Goal: Task Accomplishment & Management: Use online tool/utility

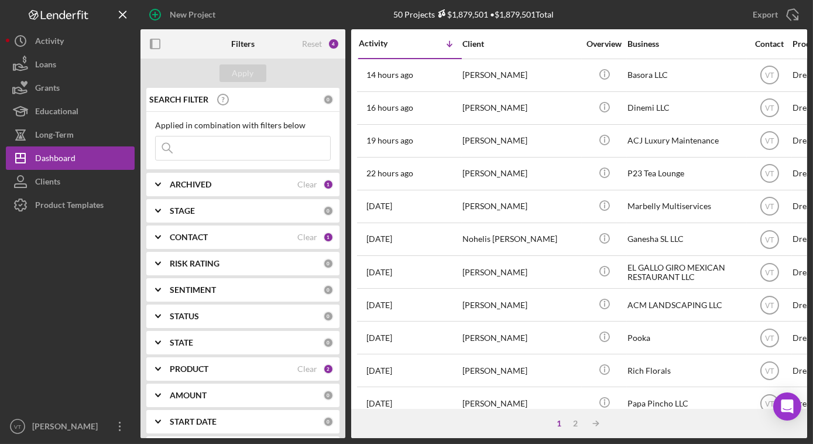
click at [221, 150] on input at bounding box center [243, 147] width 174 height 23
paste input "Wilder"
type input "Wilder"
click at [246, 70] on div "Apply" at bounding box center [243, 73] width 22 height 18
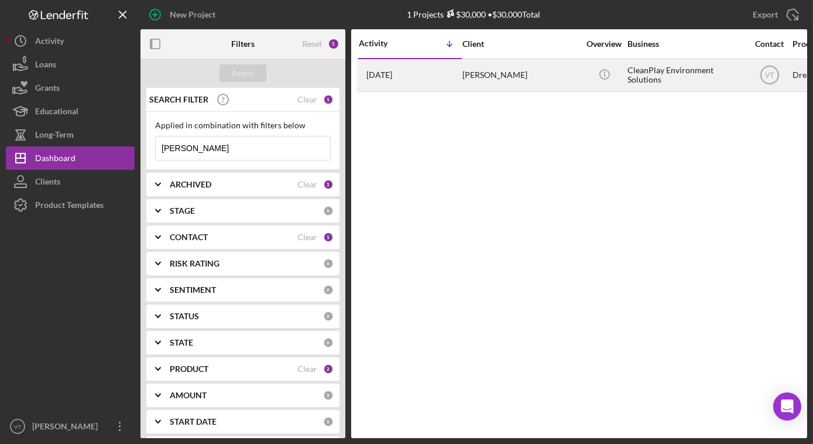
click at [562, 78] on div "John Wilder" at bounding box center [520, 75] width 117 height 31
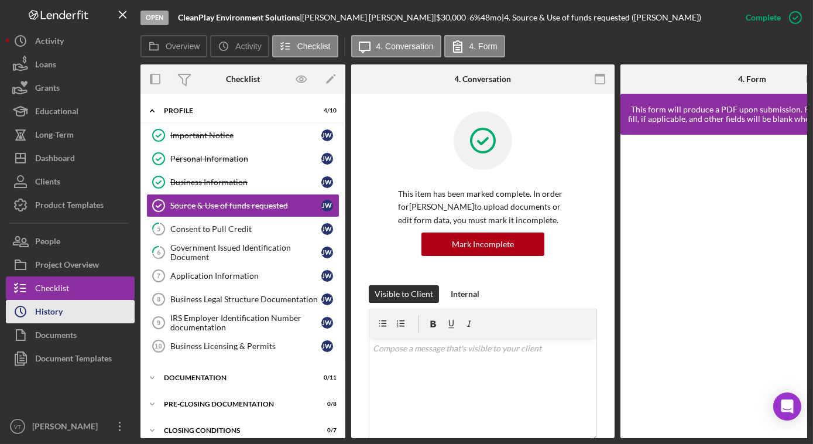
click at [83, 317] on button "Icon/History History" at bounding box center [70, 311] width 129 height 23
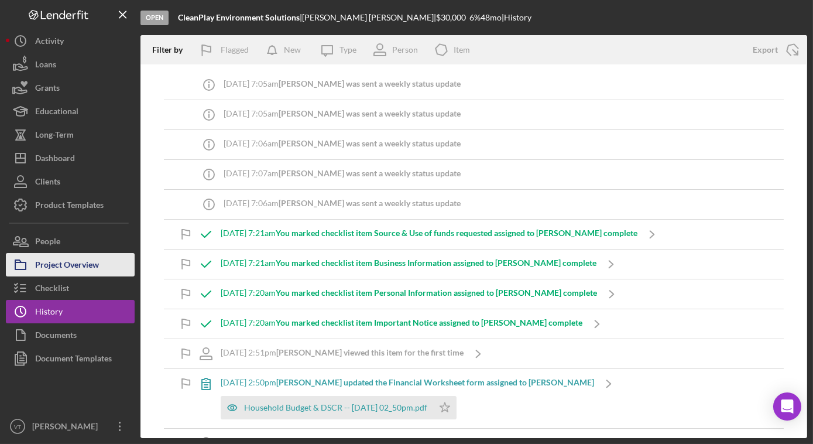
click at [73, 262] on div "Project Overview" at bounding box center [67, 266] width 64 height 26
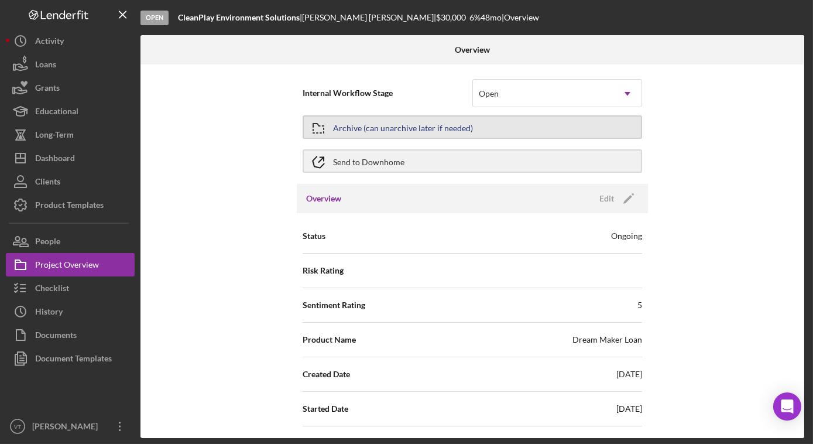
click at [497, 129] on button "Archive (can unarchive later if needed)" at bounding box center [471, 126] width 339 height 23
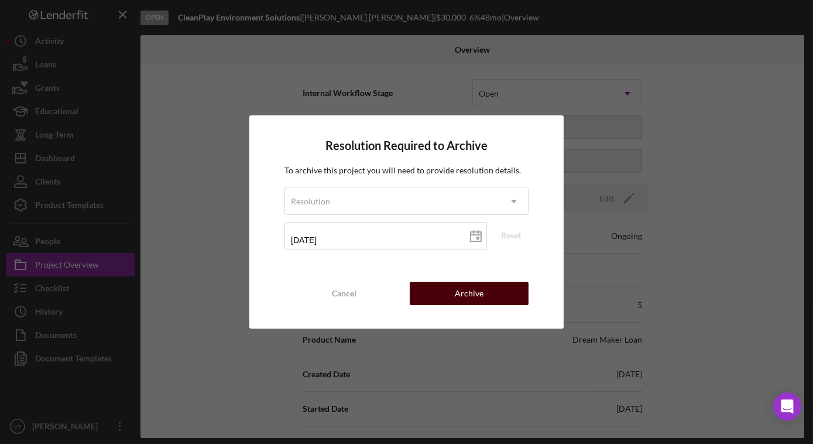
drag, startPoint x: 478, startPoint y: 288, endPoint x: 477, endPoint y: 294, distance: 6.0
click at [477, 294] on div "Archive" at bounding box center [469, 292] width 29 height 23
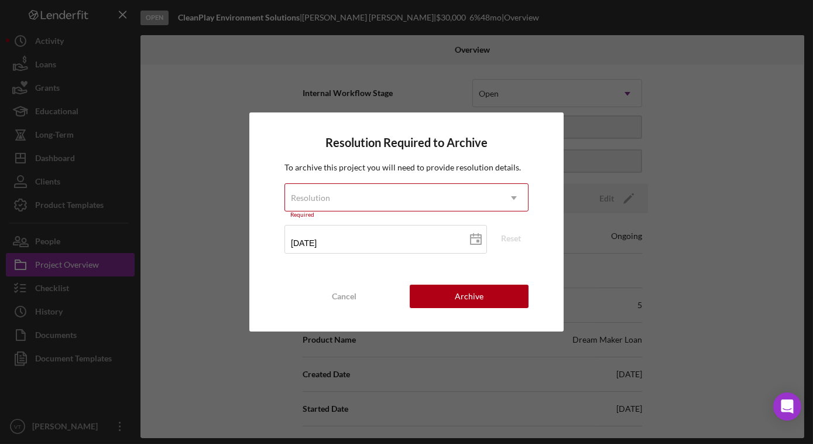
click at [497, 200] on div "Resolution" at bounding box center [392, 197] width 215 height 27
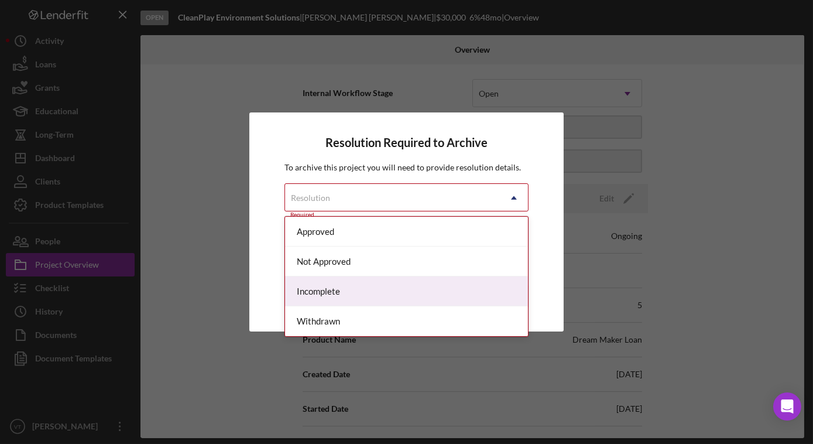
click at [390, 294] on div "Incomplete" at bounding box center [406, 291] width 243 height 30
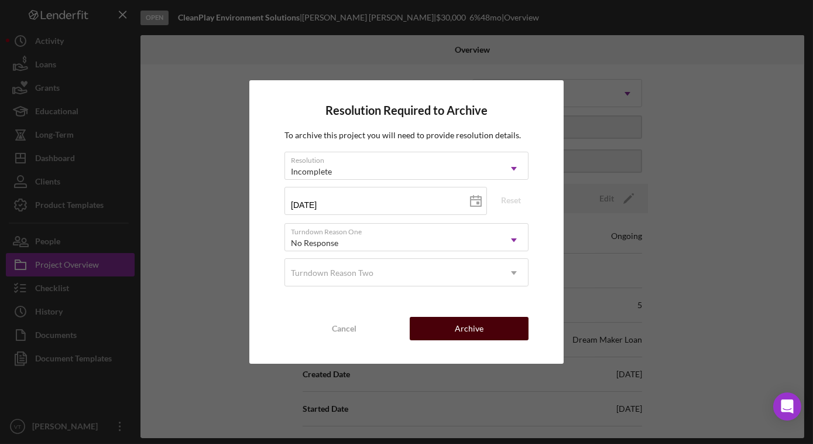
click at [452, 326] on button "Archive" at bounding box center [469, 328] width 119 height 23
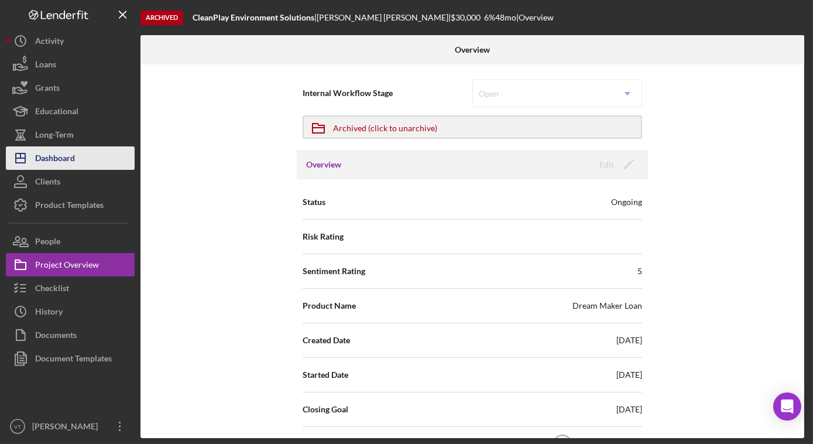
click at [81, 167] on button "Icon/Dashboard Dashboard" at bounding box center [70, 157] width 129 height 23
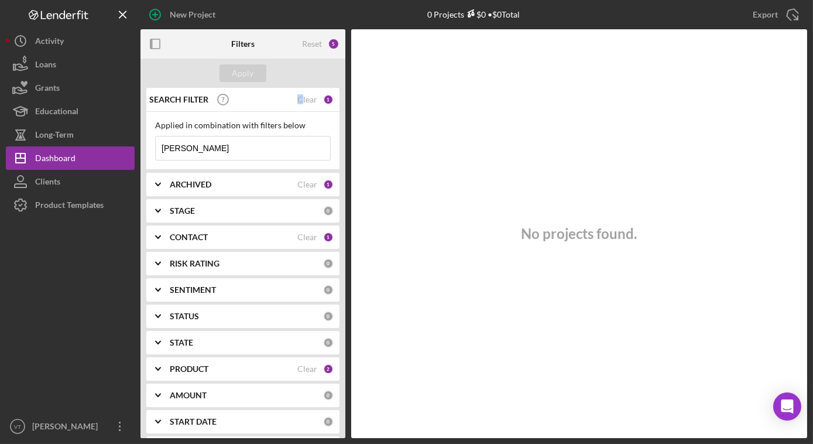
click at [298, 98] on div "Clear" at bounding box center [307, 99] width 20 height 9
click at [251, 78] on div "Apply" at bounding box center [243, 73] width 22 height 18
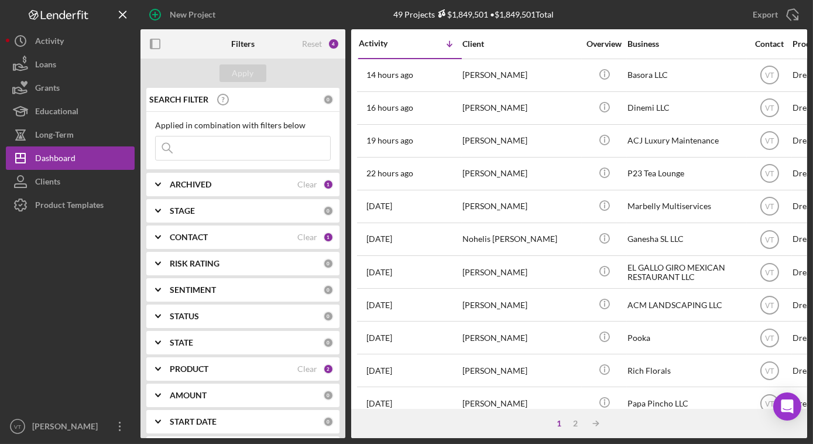
click at [204, 148] on input at bounding box center [243, 147] width 174 height 23
paste input "Tyler"
click at [239, 82] on div "Apply" at bounding box center [242, 73] width 205 height 29
click at [243, 73] on div "Apply" at bounding box center [243, 73] width 22 height 18
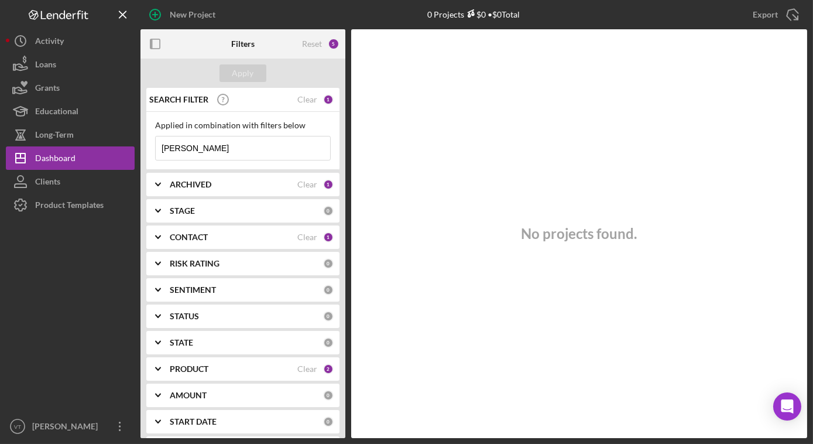
click at [239, 144] on input "Tyler" at bounding box center [243, 147] width 174 height 23
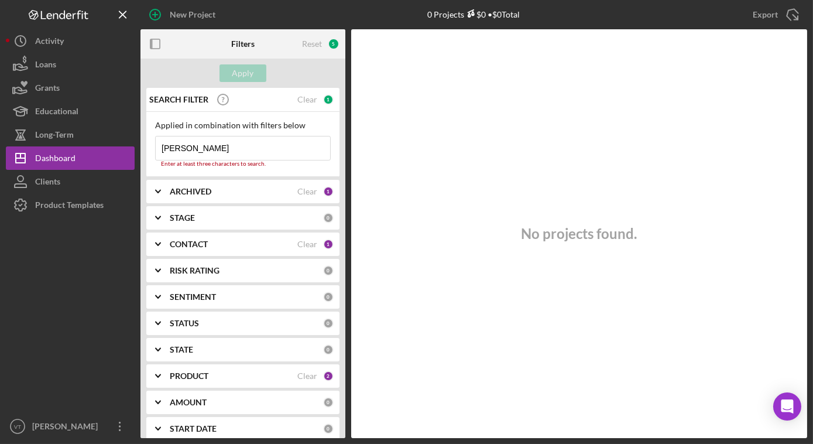
type input "T"
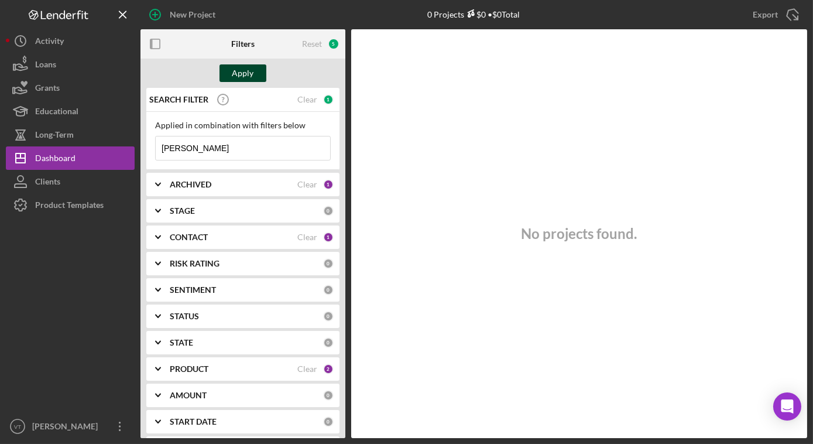
click at [231, 77] on button "Apply" at bounding box center [242, 73] width 47 height 18
click at [198, 149] on input "pam" at bounding box center [243, 147] width 174 height 23
type input "p"
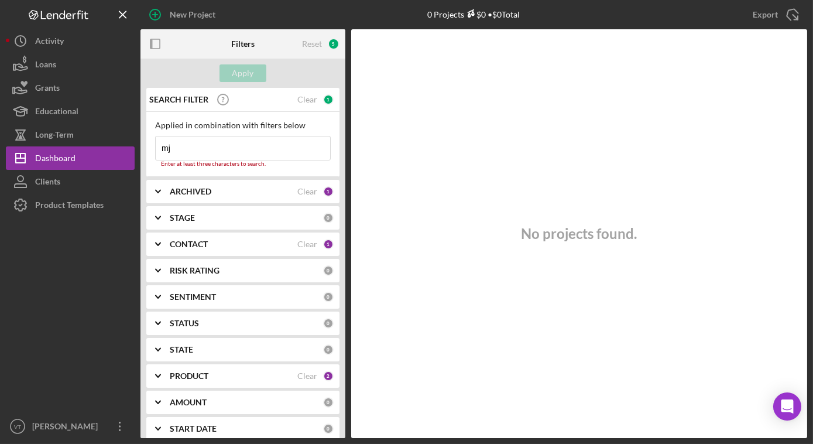
click at [188, 150] on input "mj" at bounding box center [243, 147] width 174 height 23
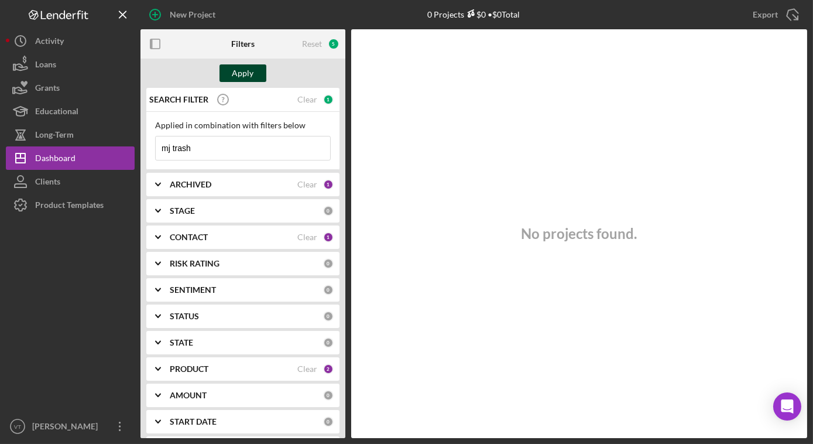
click at [254, 68] on button "Apply" at bounding box center [242, 73] width 47 height 18
drag, startPoint x: 209, startPoint y: 152, endPoint x: 200, endPoint y: 146, distance: 11.0
click at [206, 150] on input "mj trash" at bounding box center [243, 147] width 174 height 23
type input "m"
paste input "Adea"
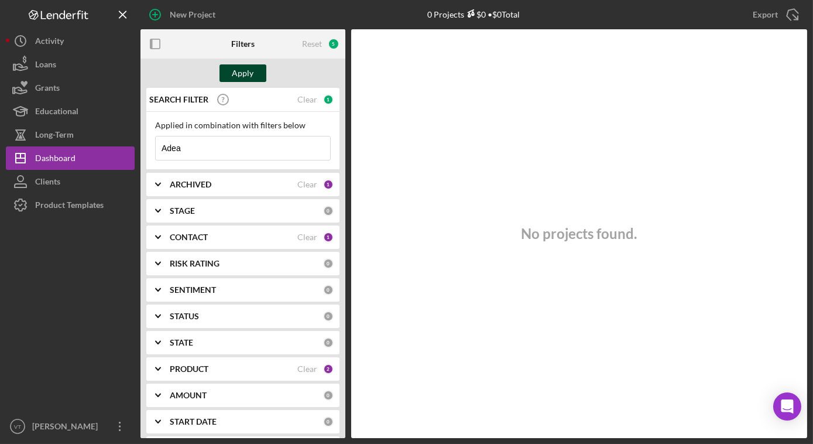
type input "Adea"
click at [243, 68] on div "Apply" at bounding box center [243, 73] width 22 height 18
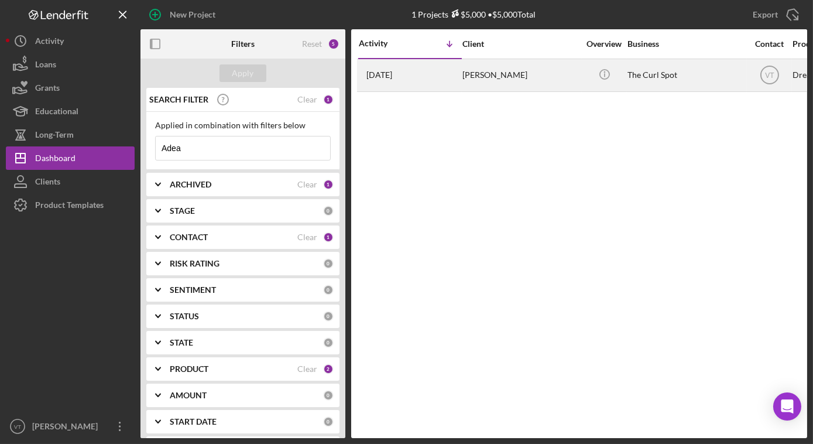
click at [507, 75] on div "Adea McKnight" at bounding box center [520, 75] width 117 height 31
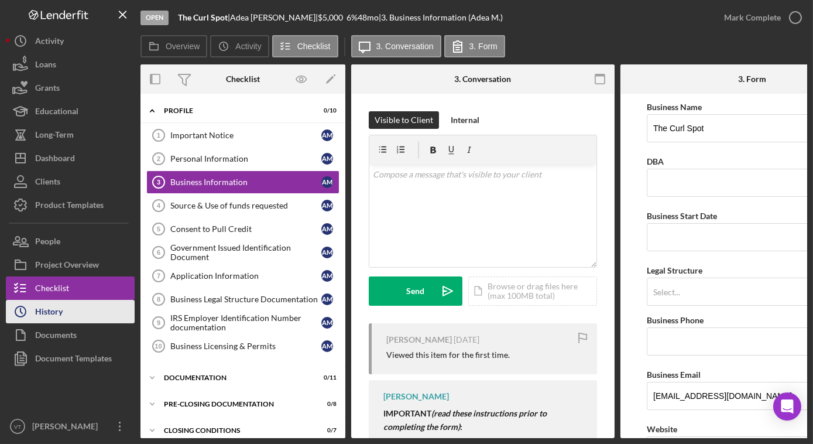
click at [75, 314] on button "Icon/History History" at bounding box center [70, 311] width 129 height 23
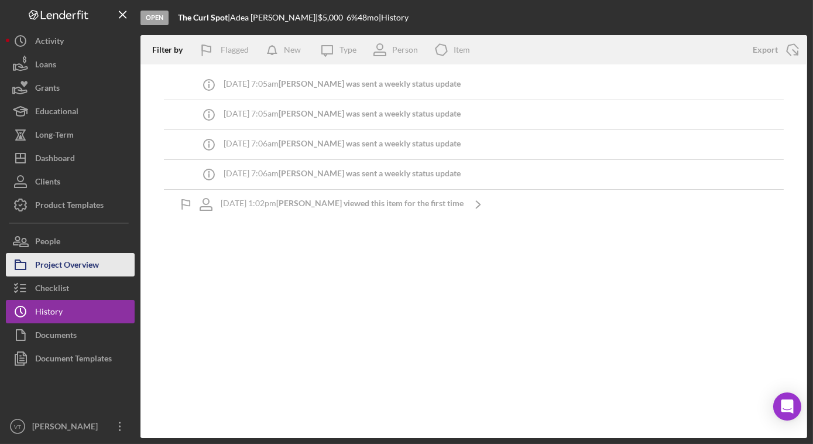
click at [98, 261] on div "Project Overview" at bounding box center [67, 266] width 64 height 26
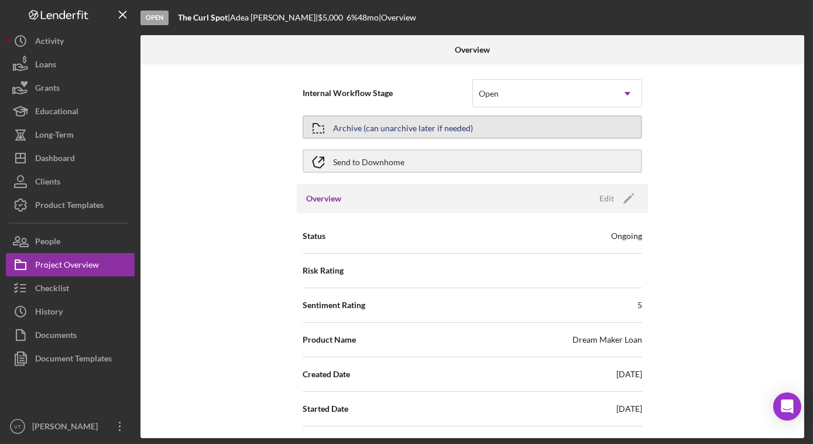
click at [455, 123] on div "Archive (can unarchive later if needed)" at bounding box center [403, 126] width 140 height 21
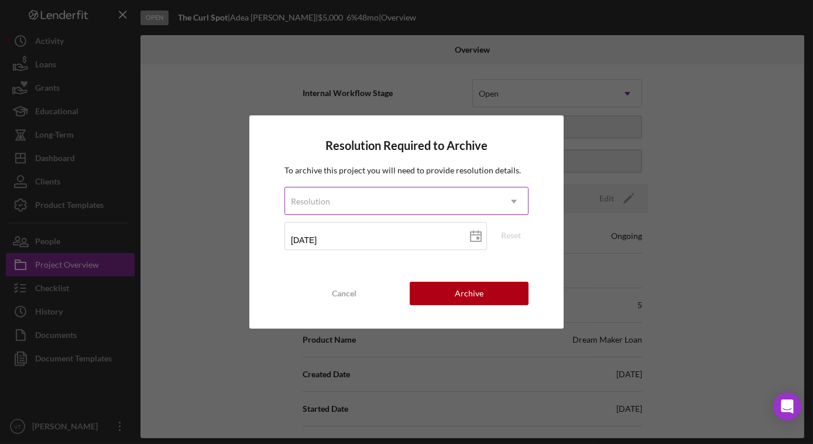
click at [456, 205] on div "Resolution" at bounding box center [392, 201] width 215 height 27
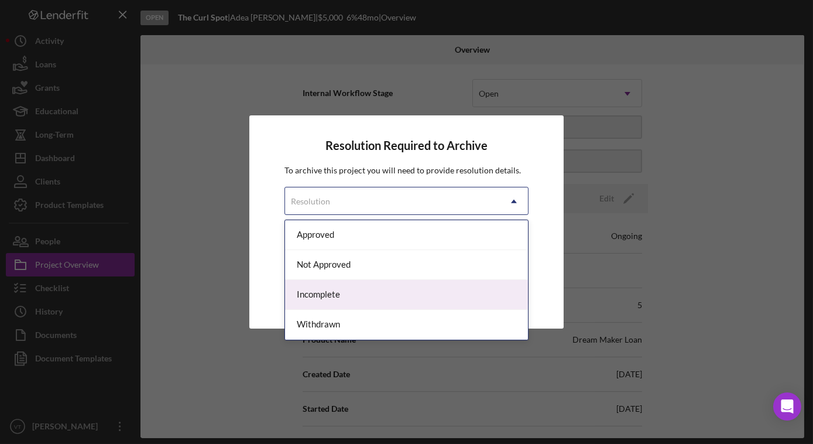
click at [393, 298] on div "Incomplete" at bounding box center [406, 295] width 243 height 30
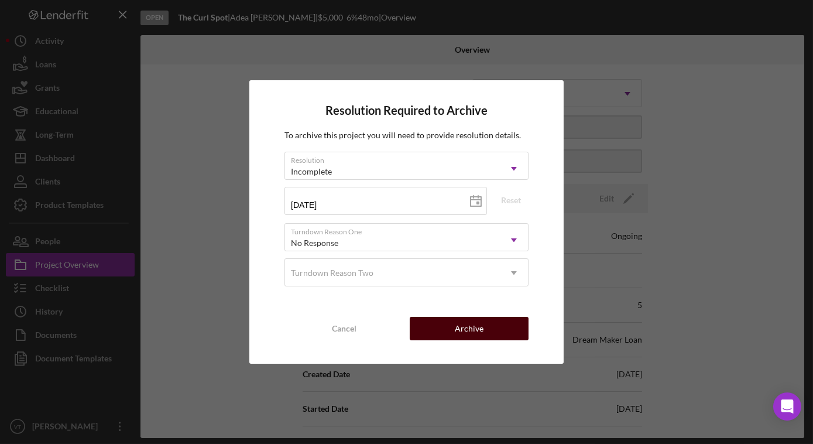
click at [474, 324] on div "Archive" at bounding box center [469, 328] width 29 height 23
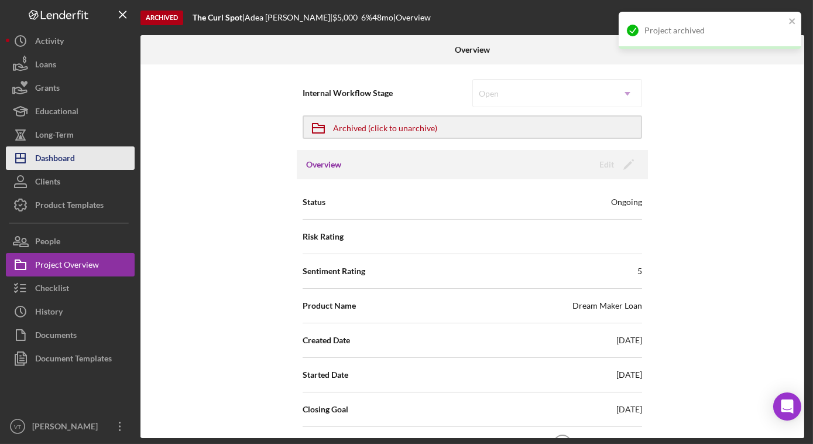
click at [99, 160] on button "Icon/Dashboard Dashboard" at bounding box center [70, 157] width 129 height 23
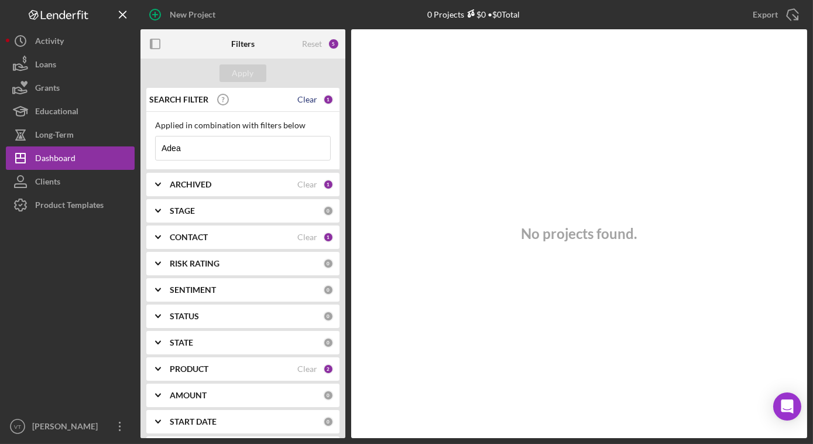
click at [307, 104] on div "SEARCH FILTER Clear 1" at bounding box center [239, 99] width 187 height 29
click at [304, 99] on div "Clear" at bounding box center [307, 99] width 20 height 9
click at [245, 76] on div "Apply" at bounding box center [243, 73] width 22 height 18
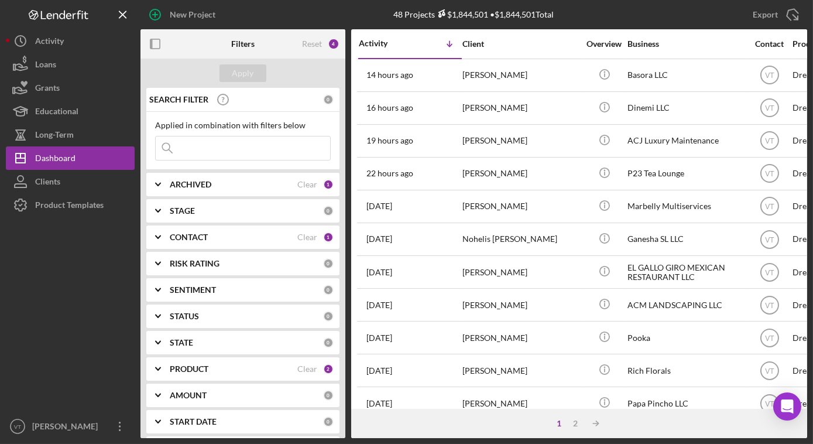
drag, startPoint x: 194, startPoint y: 147, endPoint x: 198, endPoint y: 153, distance: 7.1
click at [198, 153] on input at bounding box center [243, 147] width 174 height 23
paste input "Widchard"
click at [247, 73] on div "Apply" at bounding box center [243, 73] width 22 height 18
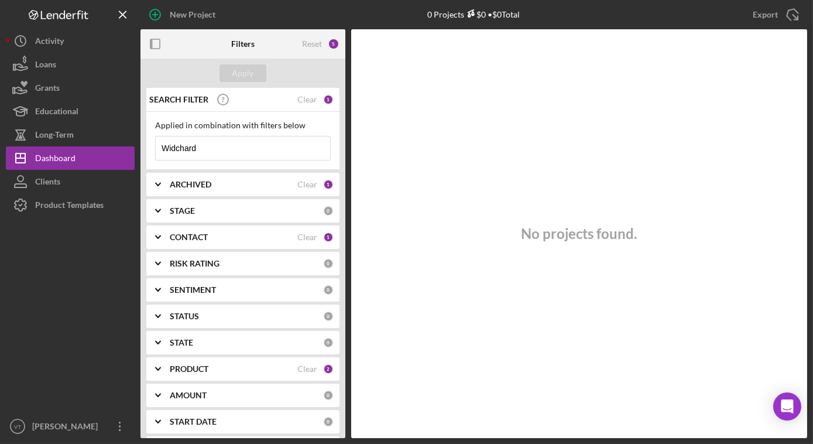
click at [238, 152] on input "Widchard" at bounding box center [243, 147] width 174 height 23
type input "W"
type input "livfit"
click at [247, 71] on div "Apply" at bounding box center [243, 73] width 22 height 18
click at [159, 183] on icon "Icon/Expander" at bounding box center [157, 184] width 29 height 29
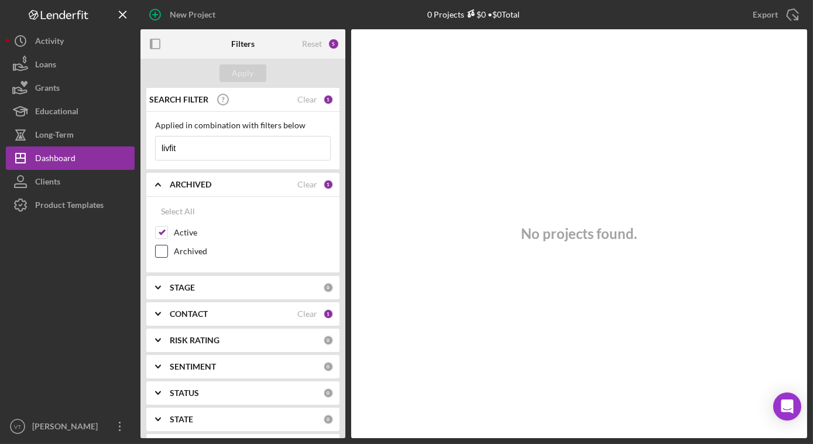
click at [157, 253] on input "Archived" at bounding box center [162, 251] width 12 height 12
checkbox input "true"
click at [255, 74] on button "Apply" at bounding box center [242, 73] width 47 height 18
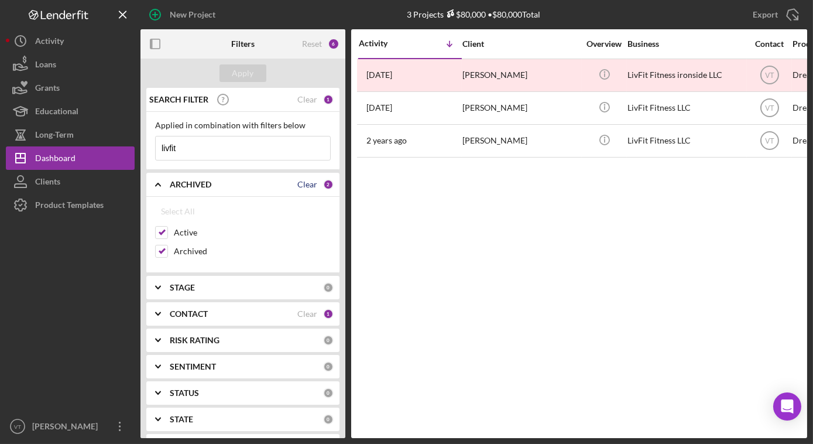
click at [306, 185] on div "Clear" at bounding box center [307, 184] width 20 height 9
checkbox input "false"
click at [163, 232] on input "Active" at bounding box center [162, 232] width 12 height 12
checkbox input "true"
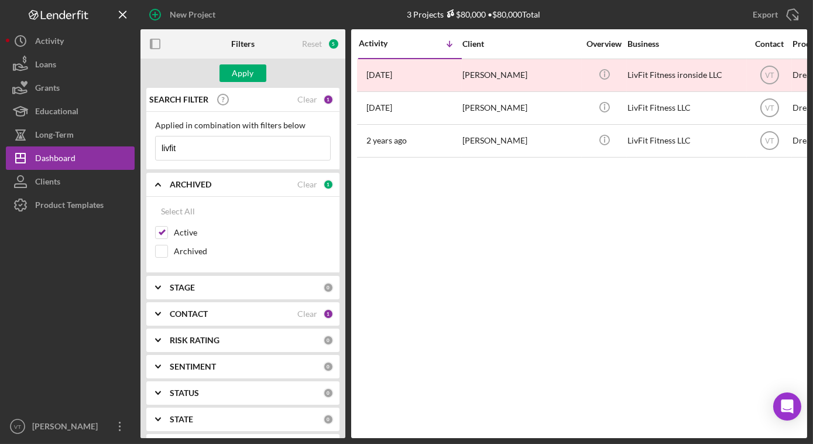
click at [156, 187] on icon "Icon/Expander" at bounding box center [157, 184] width 29 height 29
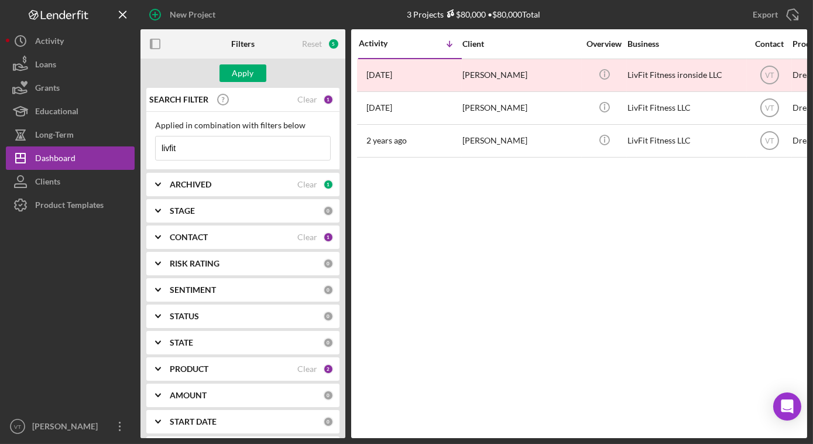
drag, startPoint x: 213, startPoint y: 144, endPoint x: 157, endPoint y: 160, distance: 57.9
click at [151, 163] on div "Applied in combination with filters below livfit Icon/Menu Close" at bounding box center [242, 141] width 193 height 58
paste input "michelle"
type input "michelle"
click at [243, 73] on div "Apply" at bounding box center [243, 73] width 22 height 18
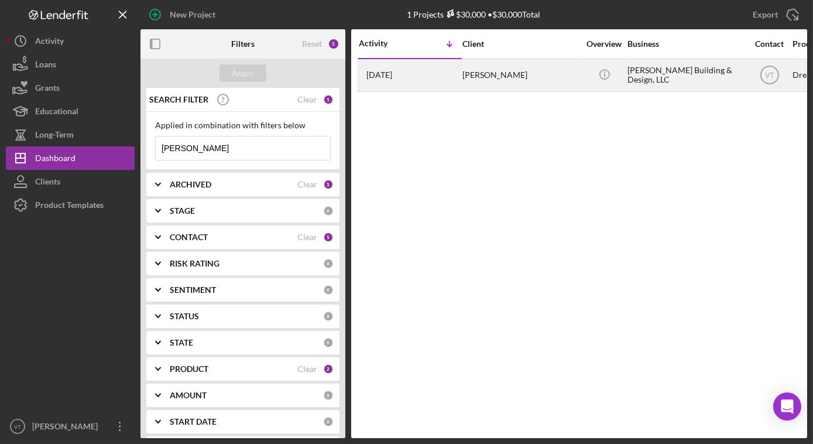
click at [458, 68] on div "1 month ago Michelle Morgenroth" at bounding box center [410, 75] width 102 height 31
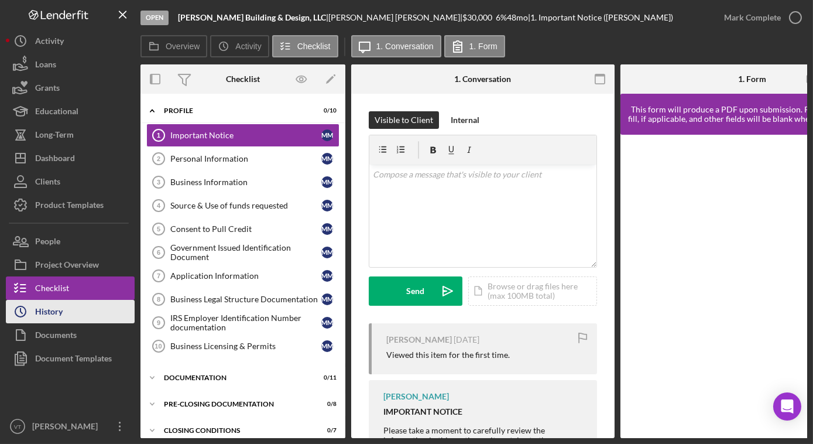
click at [98, 308] on button "Icon/History History" at bounding box center [70, 311] width 129 height 23
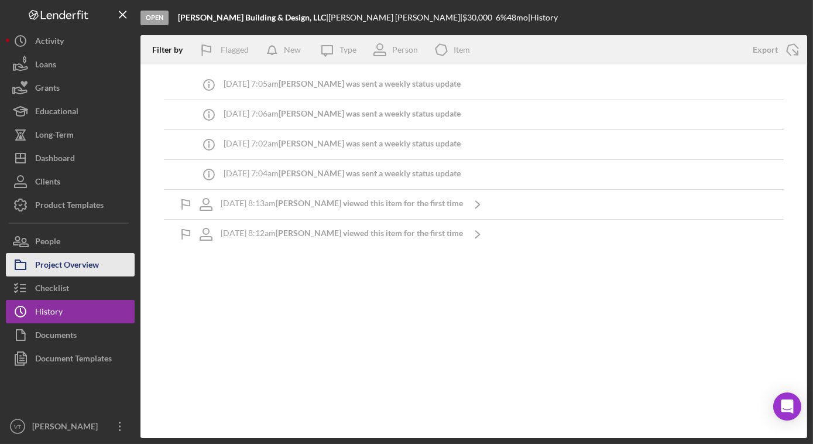
click at [91, 266] on div "Project Overview" at bounding box center [67, 266] width 64 height 26
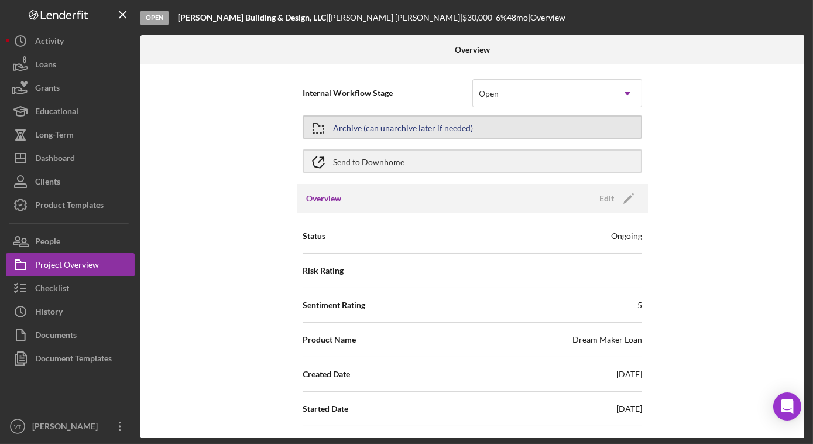
click at [390, 129] on div "Archive (can unarchive later if needed)" at bounding box center [403, 126] width 140 height 21
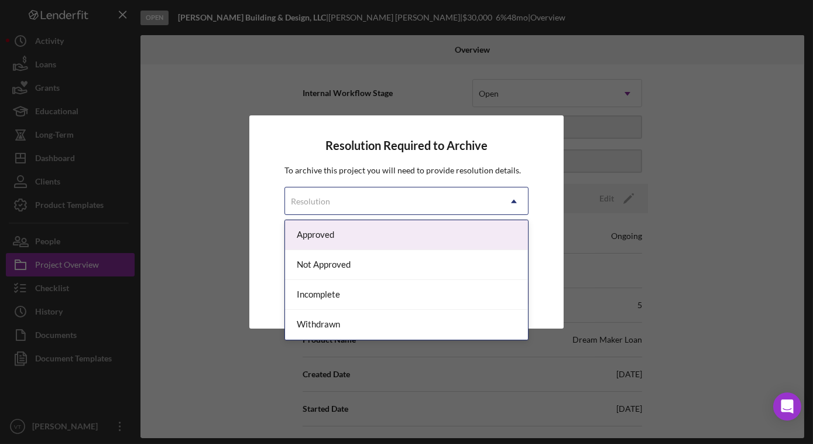
click at [403, 204] on div "Resolution" at bounding box center [392, 201] width 215 height 27
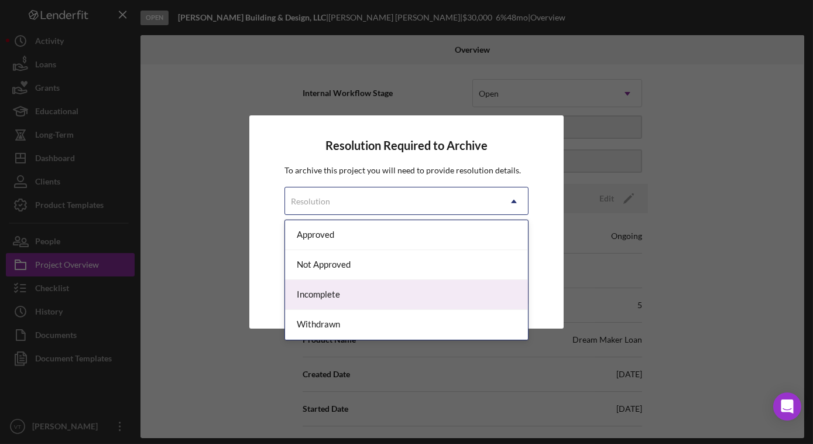
click at [363, 298] on div "Incomplete" at bounding box center [406, 295] width 243 height 30
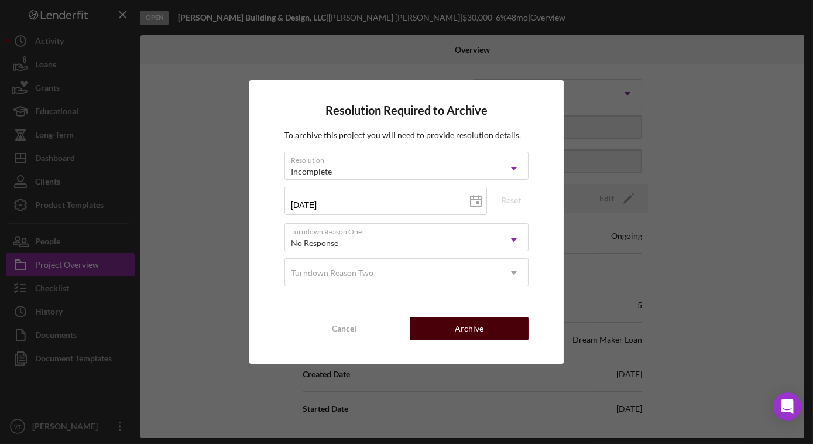
click at [468, 326] on div "Archive" at bounding box center [469, 328] width 29 height 23
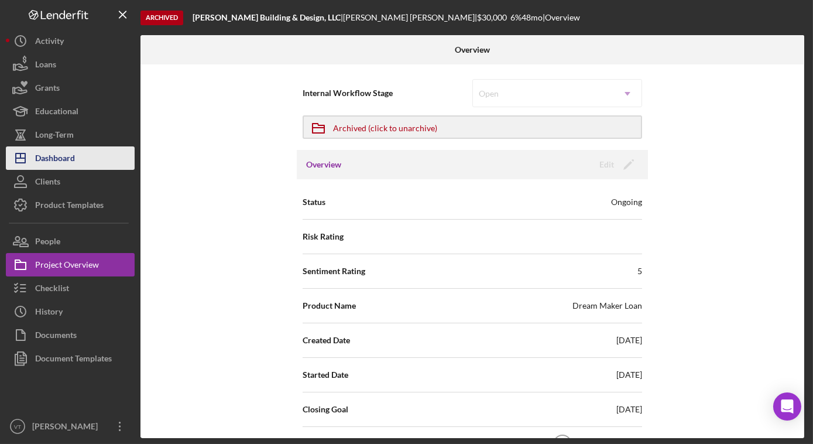
click at [79, 153] on button "Icon/Dashboard Dashboard" at bounding box center [70, 157] width 129 height 23
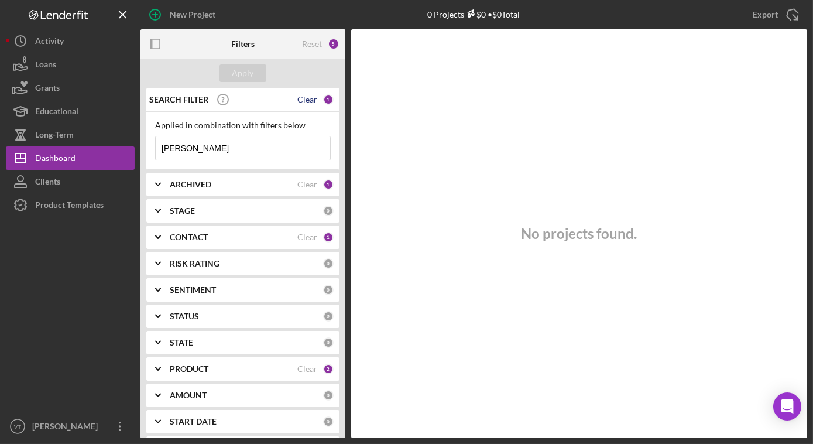
click at [301, 101] on div "Clear" at bounding box center [307, 99] width 20 height 9
click at [244, 74] on div "Apply" at bounding box center [243, 73] width 22 height 18
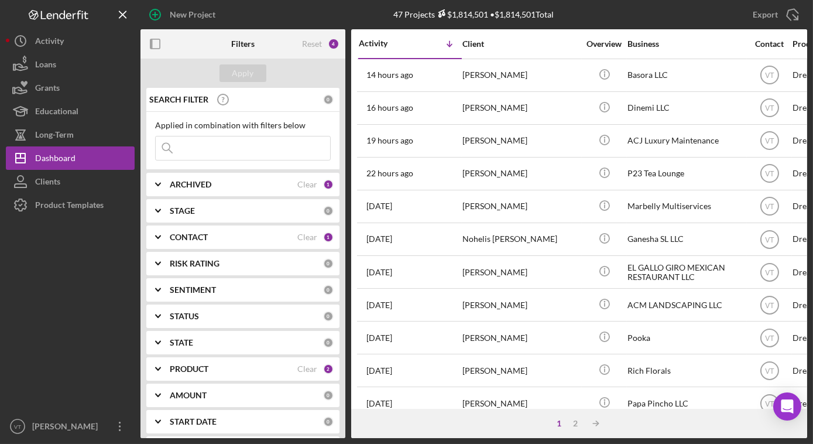
drag, startPoint x: 212, startPoint y: 144, endPoint x: 216, endPoint y: 149, distance: 6.6
click at [215, 147] on input at bounding box center [243, 147] width 174 height 23
paste input "Pritom"
type input "Pritom"
click at [247, 69] on div "Apply" at bounding box center [243, 73] width 22 height 18
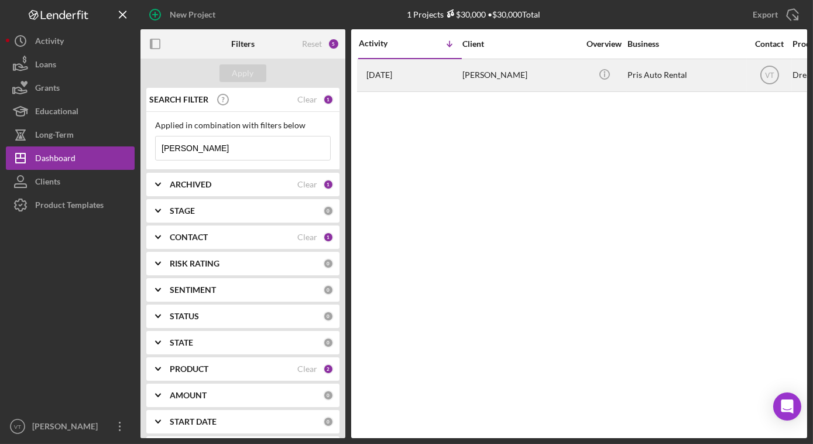
click at [496, 75] on div "Pritom Barua" at bounding box center [520, 75] width 117 height 31
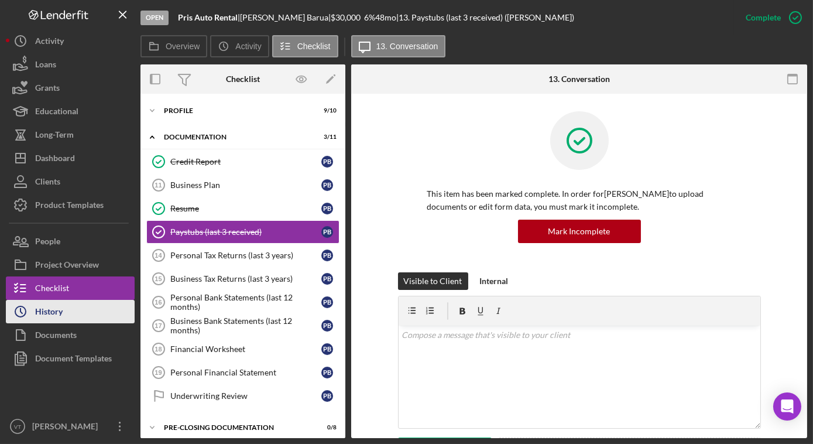
click at [82, 310] on button "Icon/History History" at bounding box center [70, 311] width 129 height 23
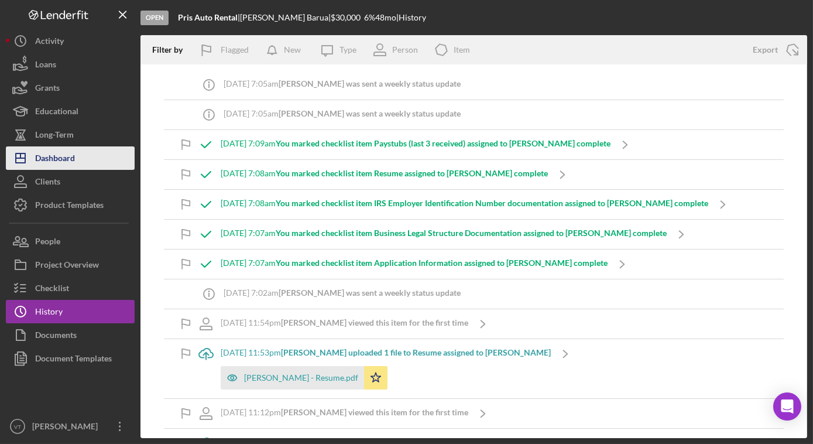
click at [71, 166] on div "Dashboard" at bounding box center [55, 159] width 40 height 26
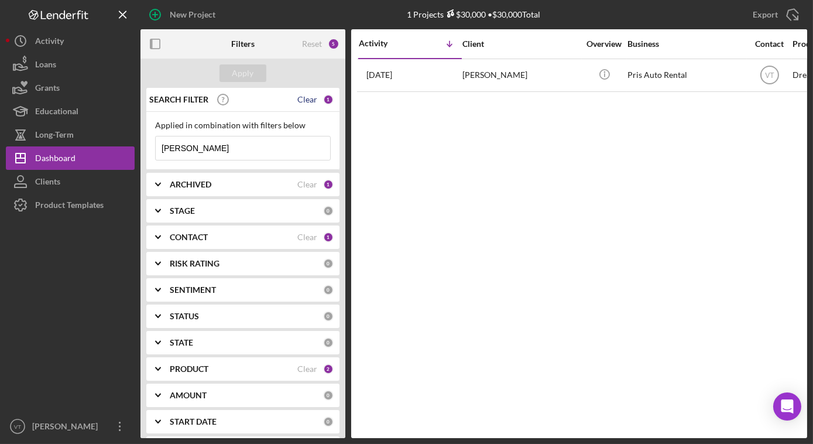
click at [307, 101] on div "Clear" at bounding box center [307, 99] width 20 height 9
click at [250, 69] on div "Apply" at bounding box center [243, 73] width 22 height 18
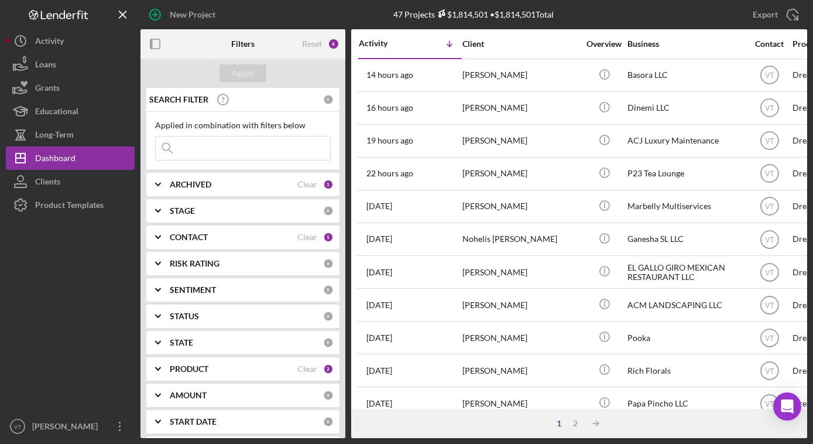
click at [202, 149] on input at bounding box center [243, 147] width 174 height 23
paste input "Tyrone"
type input "Tyrone"
click at [246, 75] on div "Apply" at bounding box center [243, 73] width 22 height 18
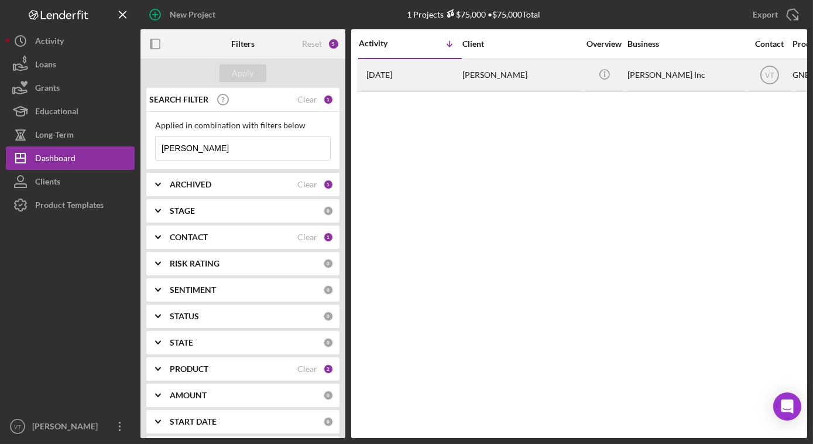
click at [457, 71] on div "1 month ago Tyrone Sherrod" at bounding box center [410, 75] width 102 height 31
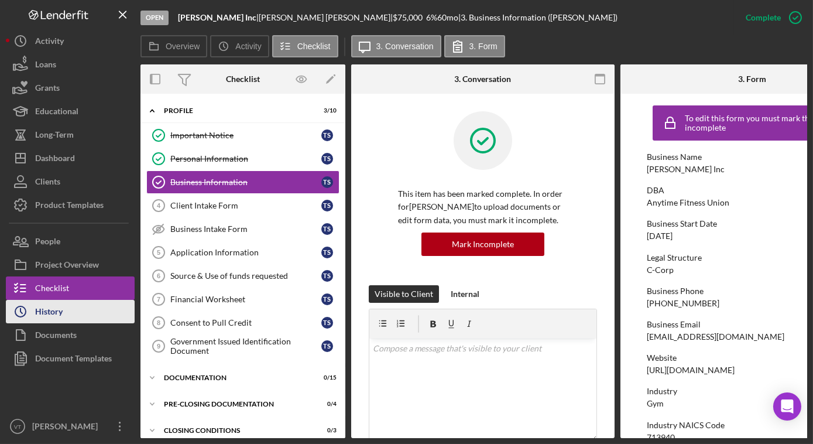
click at [62, 305] on div "History" at bounding box center [48, 313] width 27 height 26
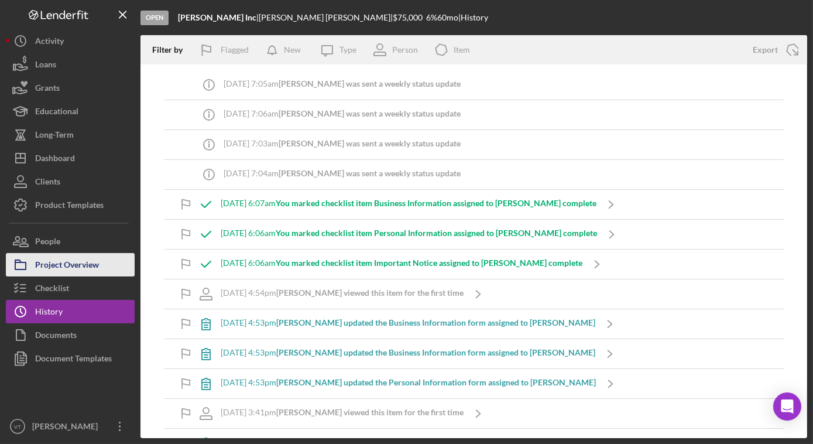
click at [111, 264] on button "Project Overview" at bounding box center [70, 264] width 129 height 23
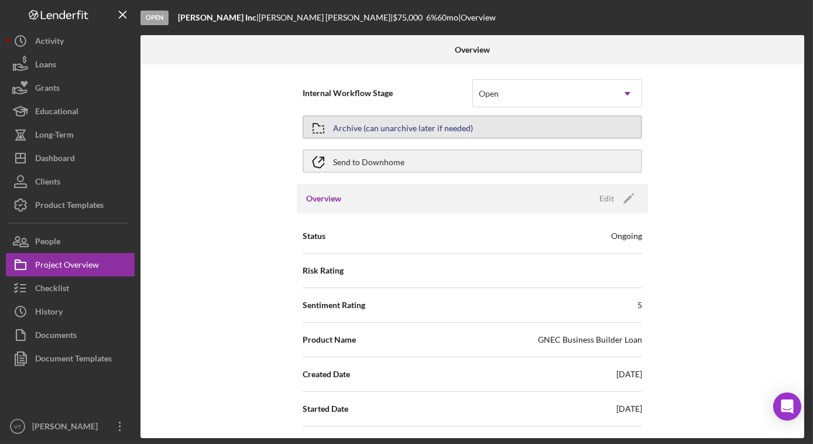
click at [425, 134] on div "Archive (can unarchive later if needed)" at bounding box center [403, 126] width 140 height 21
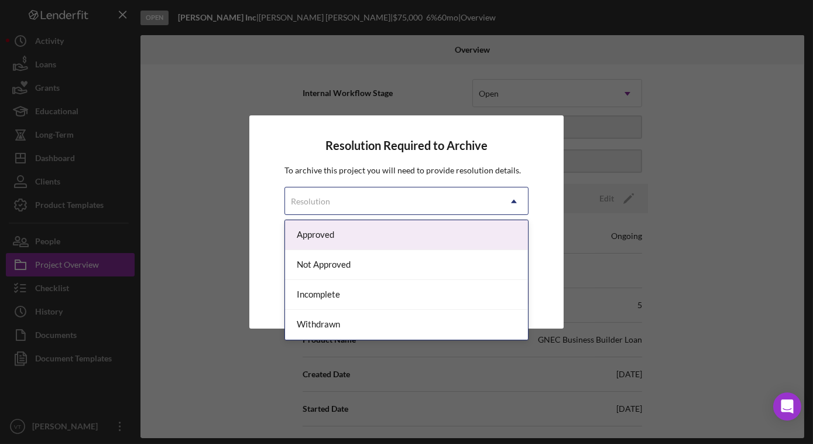
click at [408, 205] on div "Resolution" at bounding box center [392, 201] width 215 height 27
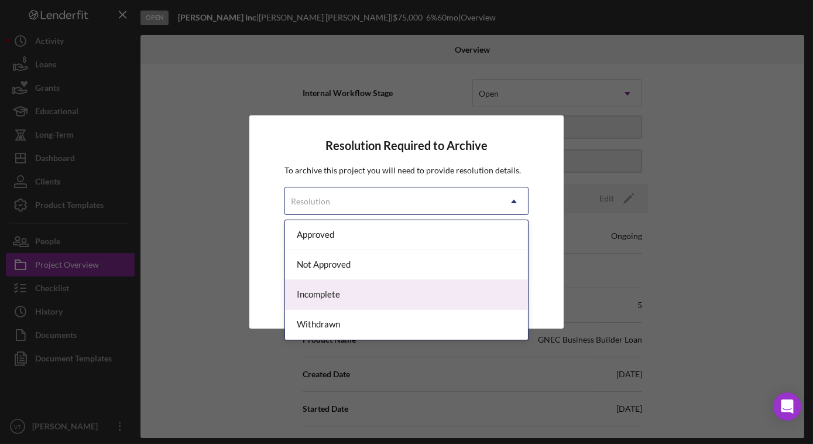
click at [366, 297] on div "Incomplete" at bounding box center [406, 295] width 243 height 30
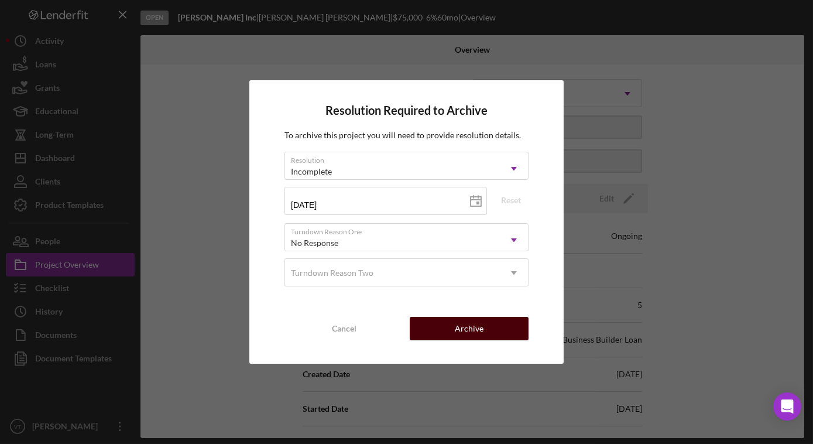
click at [459, 332] on div "Archive" at bounding box center [469, 328] width 29 height 23
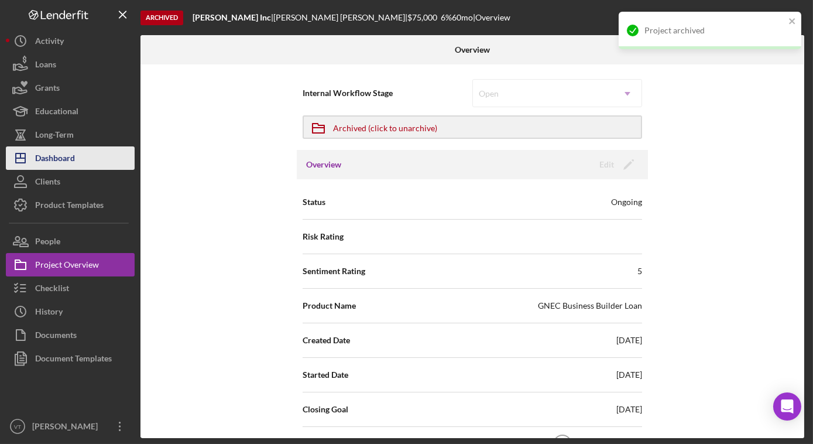
click at [100, 159] on button "Icon/Dashboard Dashboard" at bounding box center [70, 157] width 129 height 23
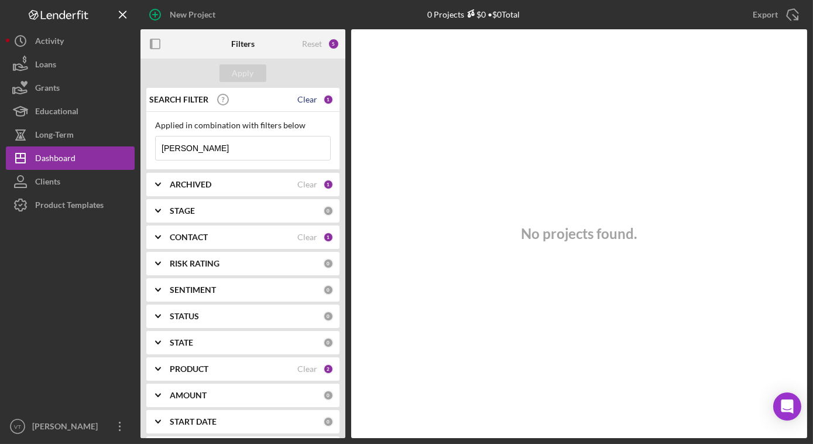
drag, startPoint x: 310, startPoint y: 101, endPoint x: 309, endPoint y: 95, distance: 5.9
click at [310, 100] on div "Clear" at bounding box center [307, 99] width 20 height 9
click at [248, 71] on div "Apply" at bounding box center [243, 73] width 22 height 18
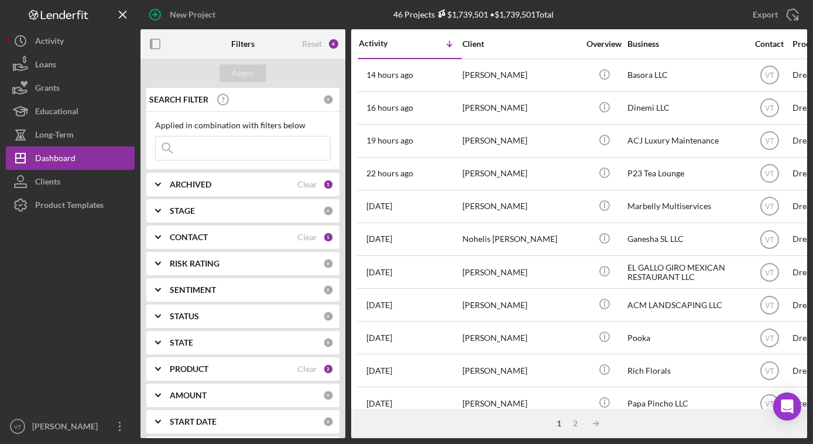
click at [195, 150] on input at bounding box center [243, 147] width 174 height 23
paste input "Jankely"
type input "Jankely"
click at [262, 75] on button "Apply" at bounding box center [242, 73] width 47 height 18
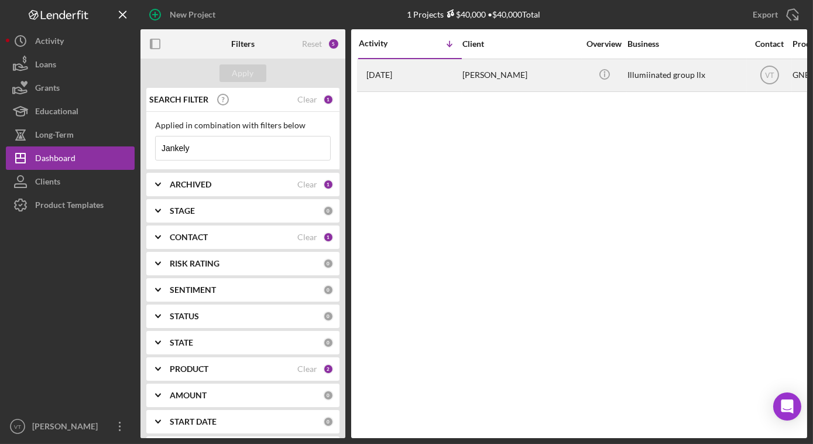
click at [496, 77] on div "Jankely Hidalgo" at bounding box center [520, 75] width 117 height 31
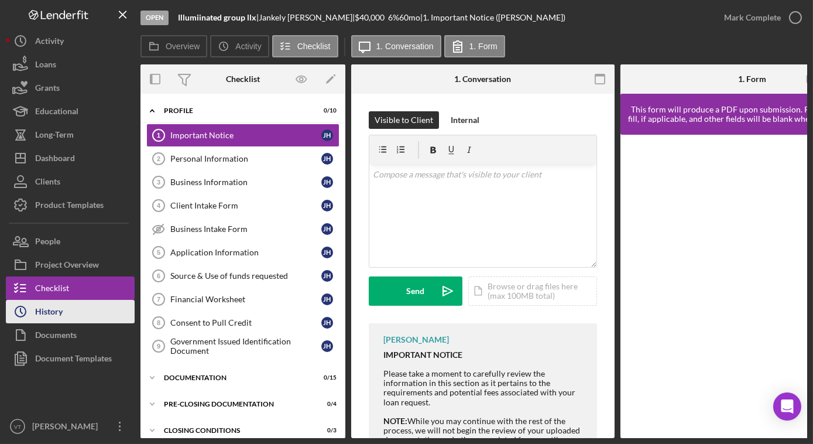
click at [87, 310] on button "Icon/History History" at bounding box center [70, 311] width 129 height 23
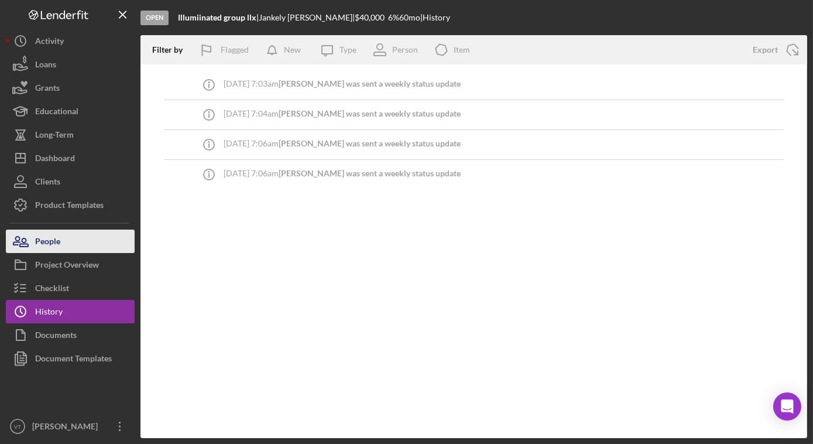
click at [100, 236] on button "People" at bounding box center [70, 240] width 129 height 23
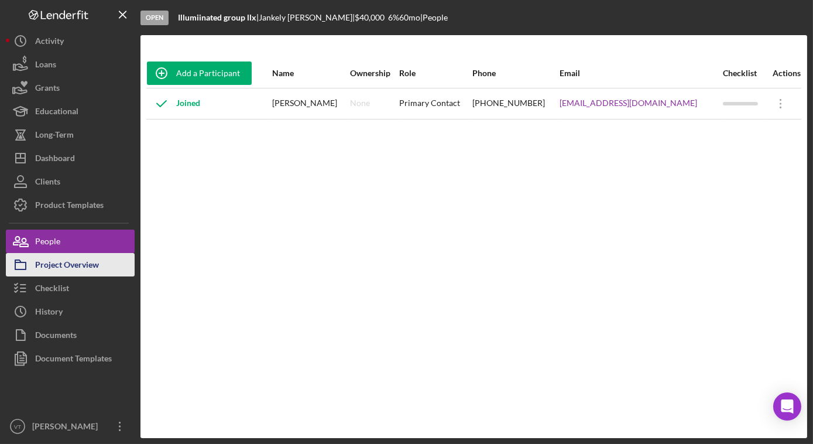
click at [97, 266] on div "Project Overview" at bounding box center [67, 266] width 64 height 26
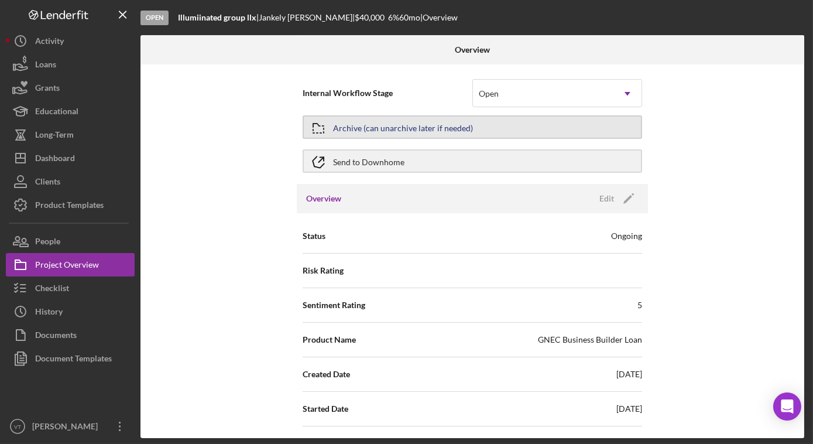
drag, startPoint x: 373, startPoint y: 124, endPoint x: 370, endPoint y: 130, distance: 7.3
click at [370, 130] on div "Archive (can unarchive later if needed)" at bounding box center [403, 126] width 140 height 21
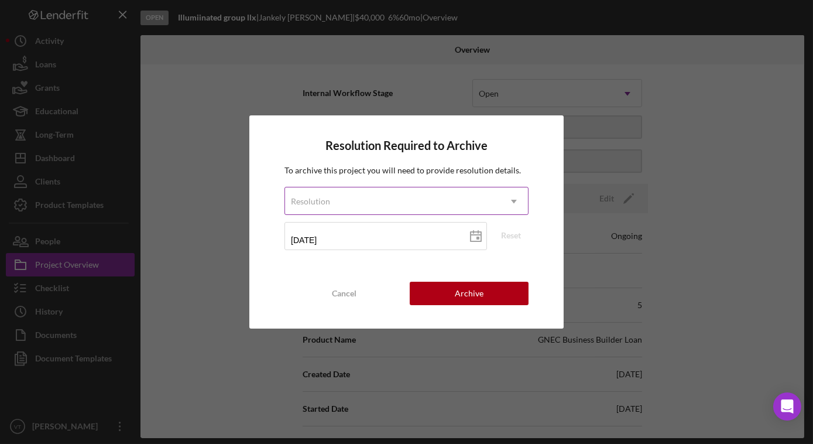
click at [396, 202] on div "Resolution" at bounding box center [392, 201] width 215 height 27
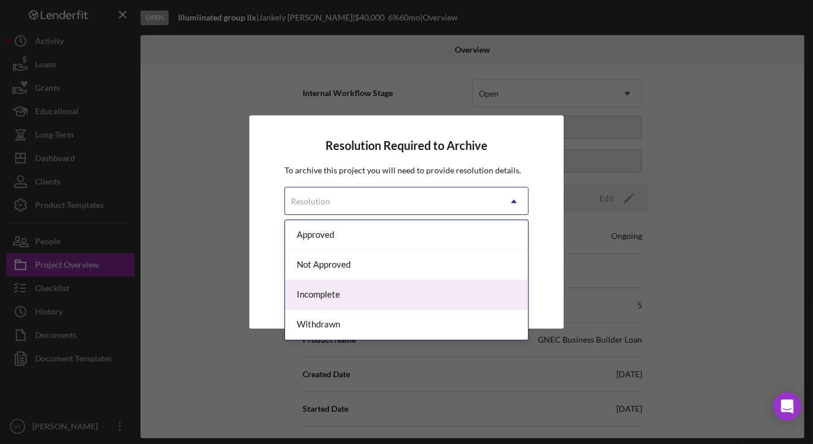
click at [346, 293] on div "Incomplete" at bounding box center [406, 295] width 243 height 30
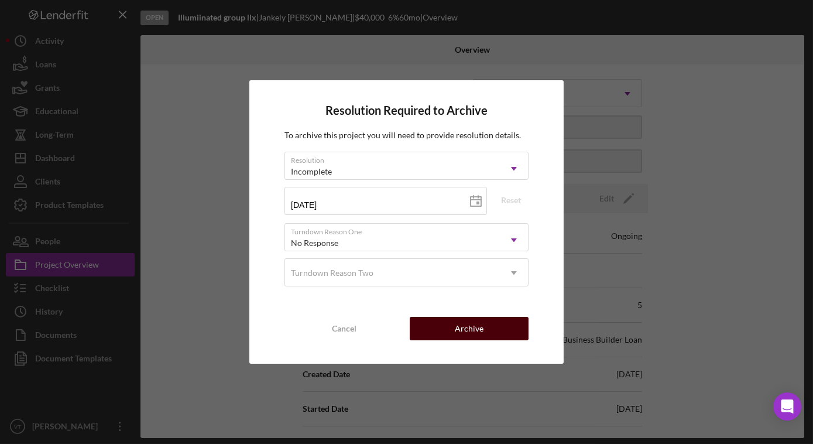
click at [448, 324] on button "Archive" at bounding box center [469, 328] width 119 height 23
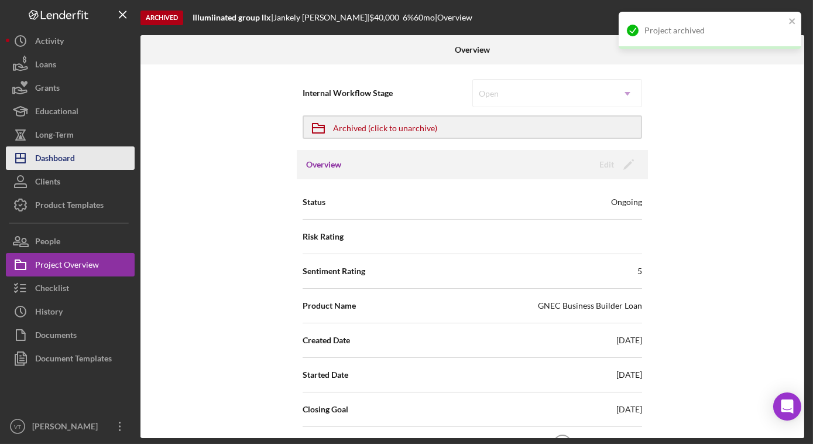
click at [105, 161] on button "Icon/Dashboard Dashboard" at bounding box center [70, 157] width 129 height 23
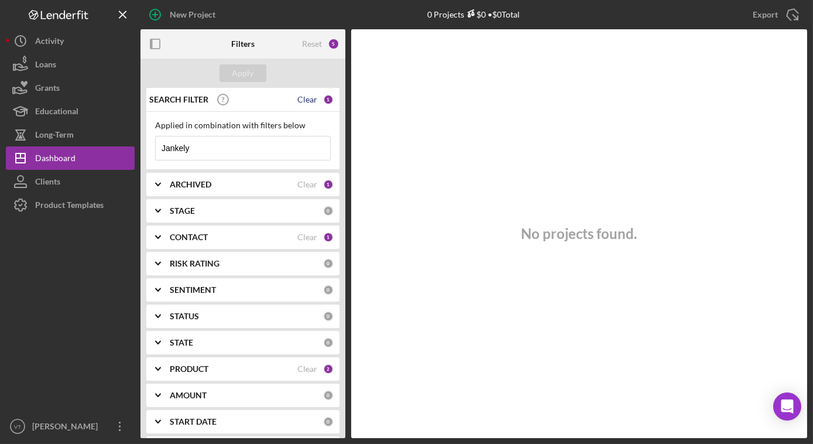
click at [304, 99] on div "Clear" at bounding box center [307, 99] width 20 height 9
click at [242, 77] on div "Apply" at bounding box center [243, 73] width 22 height 18
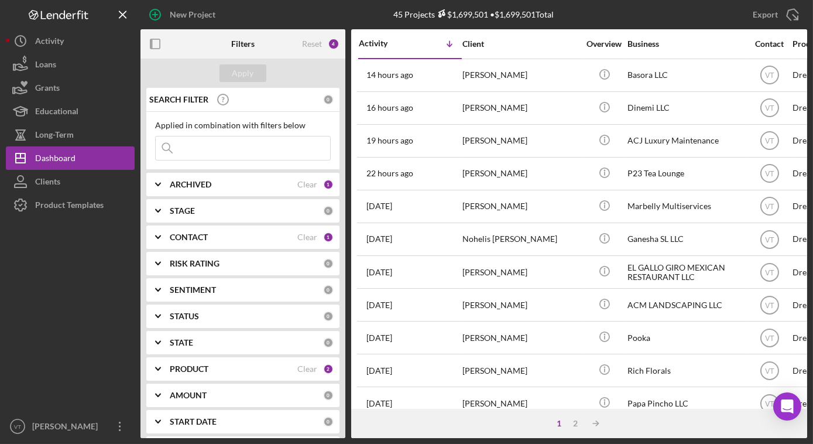
click at [221, 147] on input at bounding box center [243, 147] width 174 height 23
paste input "Alexis"
type input "Alexis"
click at [249, 69] on div "Apply" at bounding box center [243, 73] width 22 height 18
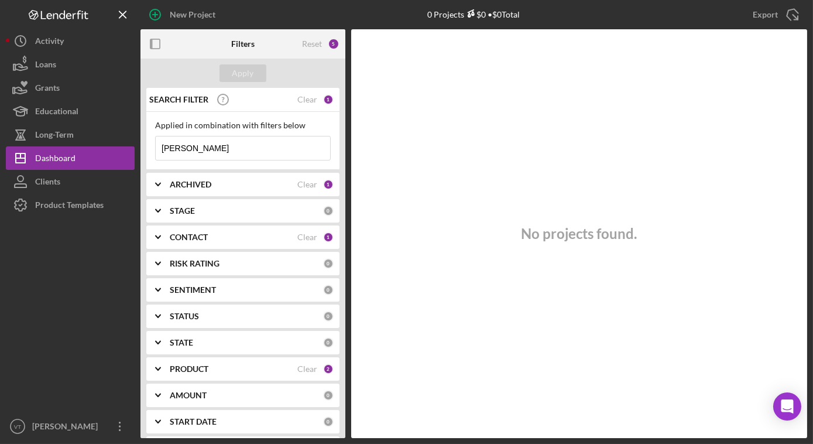
click at [154, 187] on icon "Icon/Expander" at bounding box center [157, 184] width 29 height 29
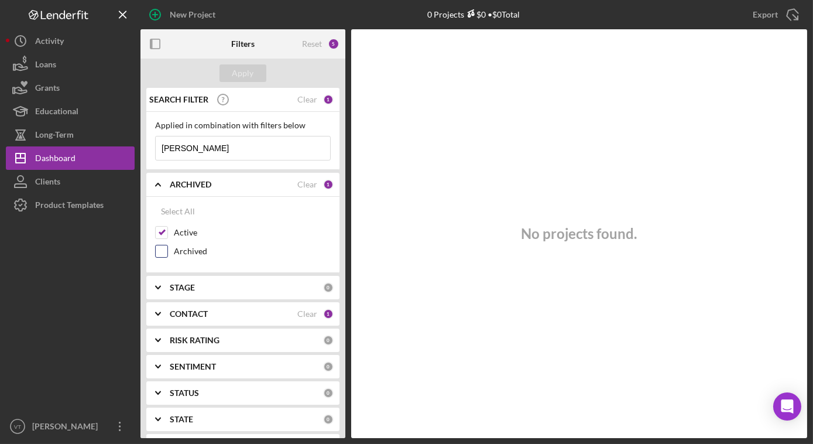
click at [163, 246] on input "Archived" at bounding box center [162, 251] width 12 height 12
click at [260, 73] on button "Apply" at bounding box center [242, 73] width 47 height 18
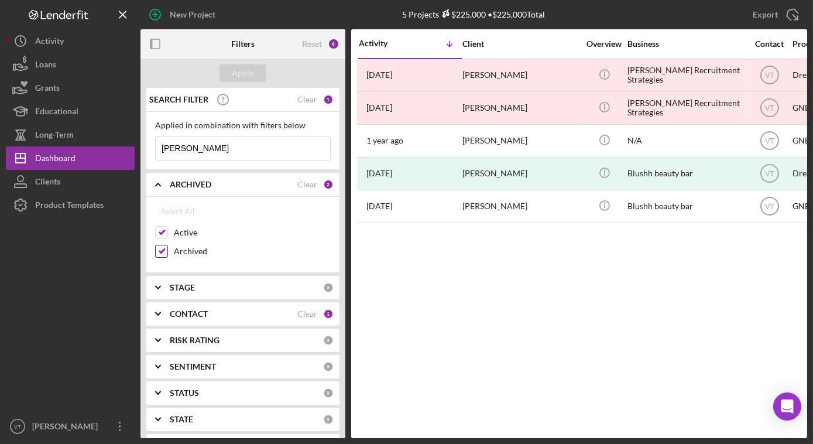
click at [162, 250] on input "Archived" at bounding box center [162, 251] width 12 height 12
checkbox input "false"
click at [262, 68] on button "Apply" at bounding box center [242, 73] width 47 height 18
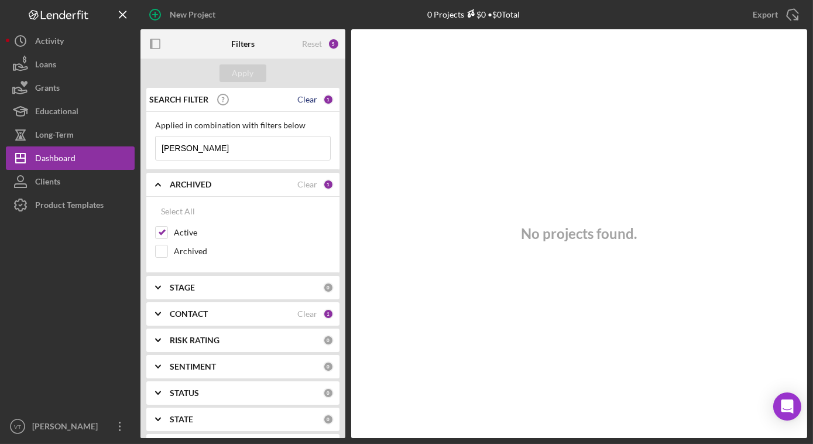
click at [302, 101] on div "Clear" at bounding box center [307, 99] width 20 height 9
click at [249, 79] on div "Apply" at bounding box center [243, 73] width 22 height 18
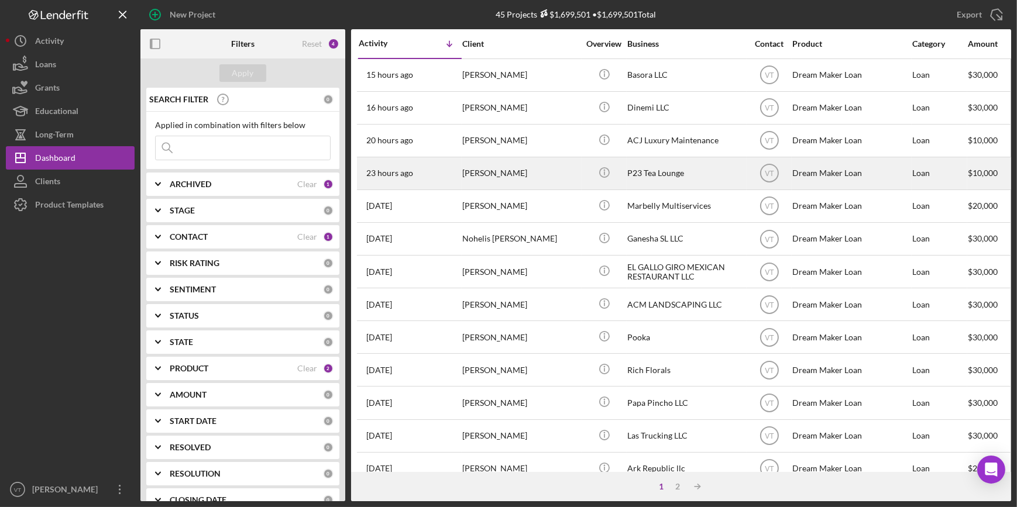
click at [528, 176] on div "[PERSON_NAME]" at bounding box center [520, 173] width 117 height 31
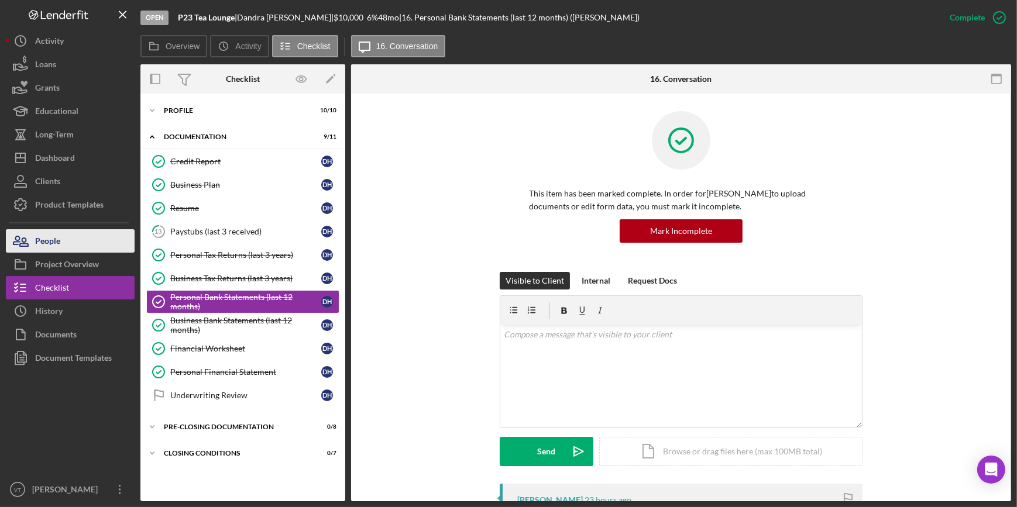
click at [83, 244] on button "People" at bounding box center [70, 240] width 129 height 23
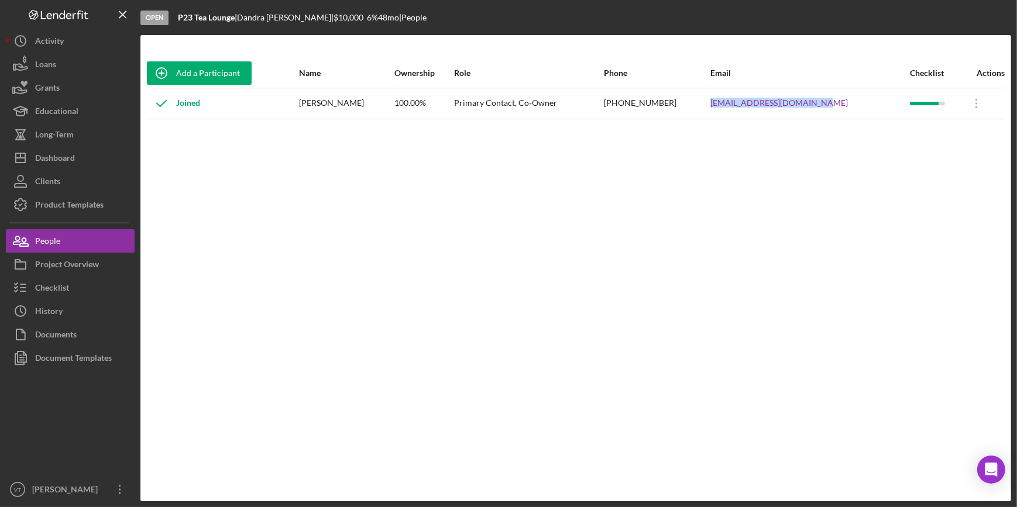
drag, startPoint x: 856, startPoint y: 101, endPoint x: 733, endPoint y: 104, distance: 123.5
click at [733, 104] on tr "Joined [PERSON_NAME] 100.00% Primary Contact, Co-Owner [PHONE_NUMBER] [EMAIL_AD…" at bounding box center [575, 103] width 859 height 31
copy tr "[EMAIL_ADDRESS][DOMAIN_NAME]"
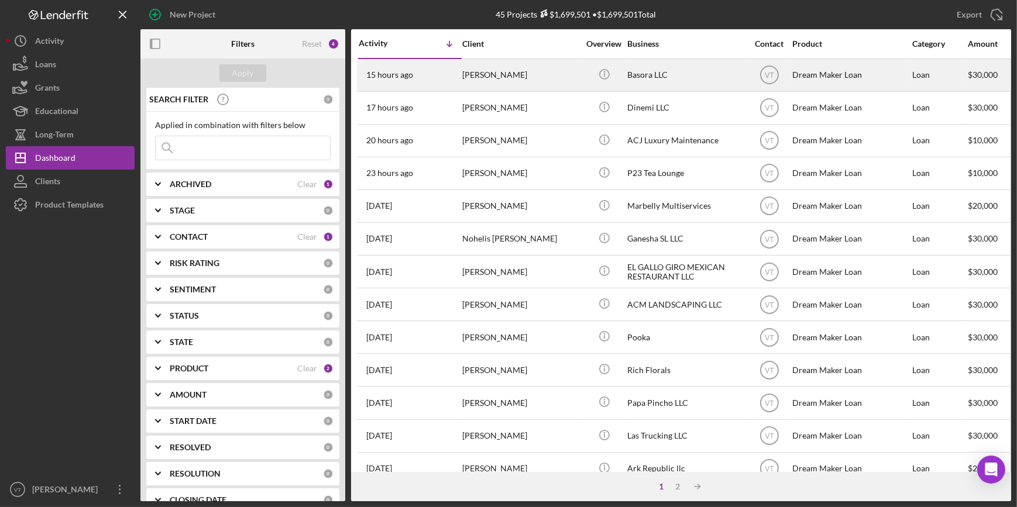
click at [542, 71] on div "[PERSON_NAME]" at bounding box center [520, 75] width 117 height 31
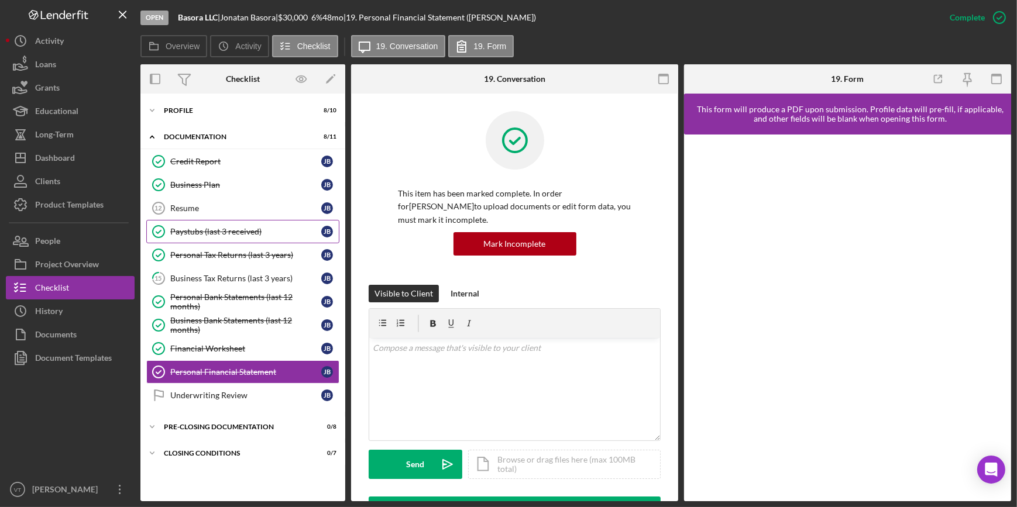
click at [217, 228] on div "Paystubs (last 3 received)" at bounding box center [245, 231] width 151 height 9
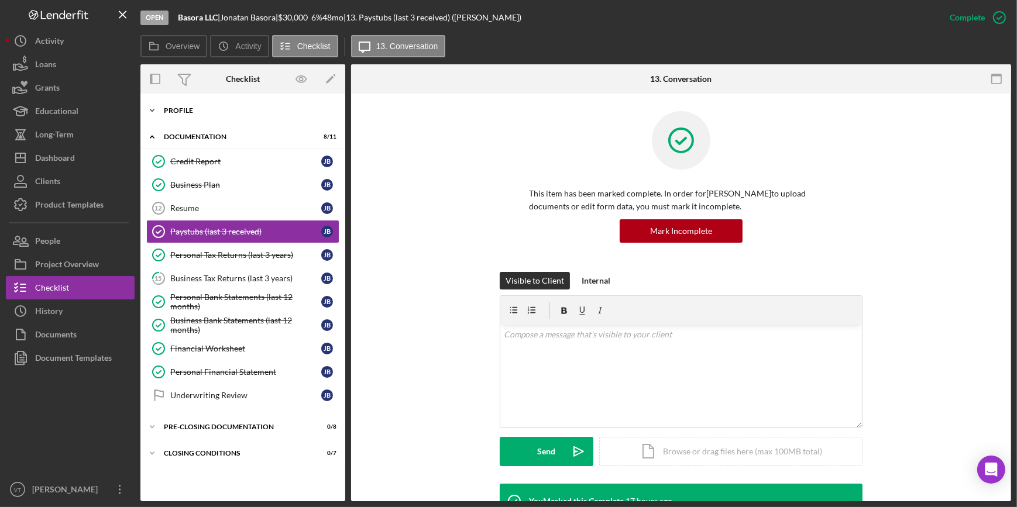
click at [164, 105] on div "Icon/Expander Profile 8 / 10" at bounding box center [242, 110] width 205 height 23
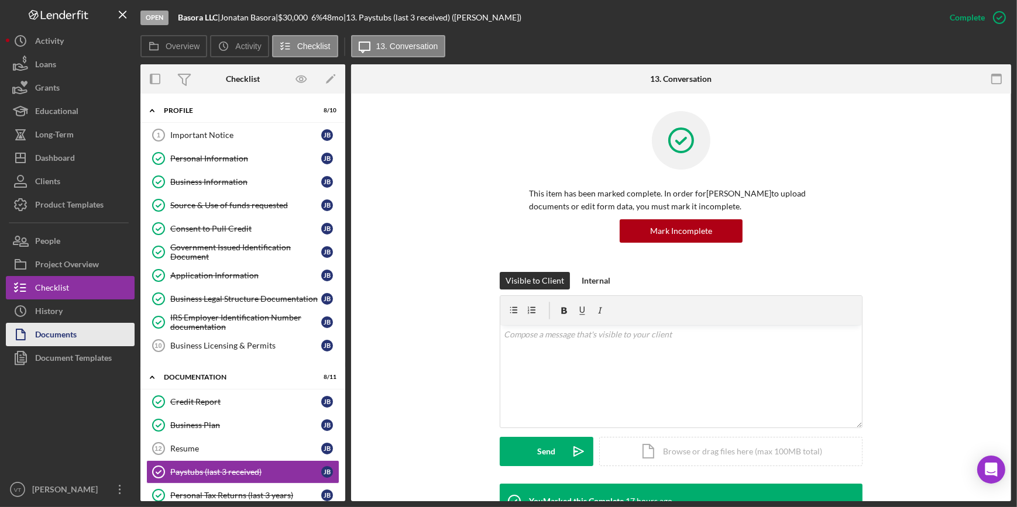
click at [69, 331] on div "Documents" at bounding box center [56, 336] width 42 height 26
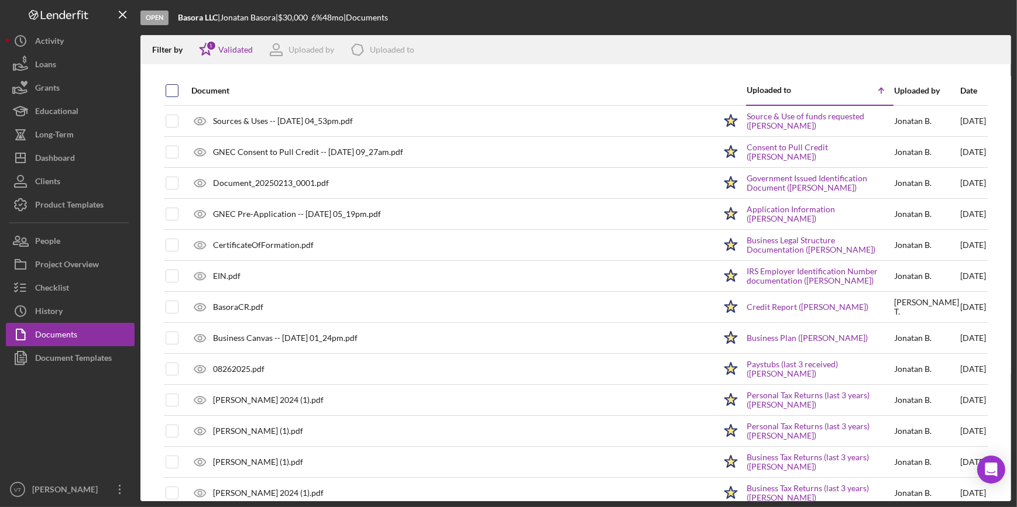
click at [171, 89] on input "checkbox" at bounding box center [172, 91] width 12 height 12
checkbox input "true"
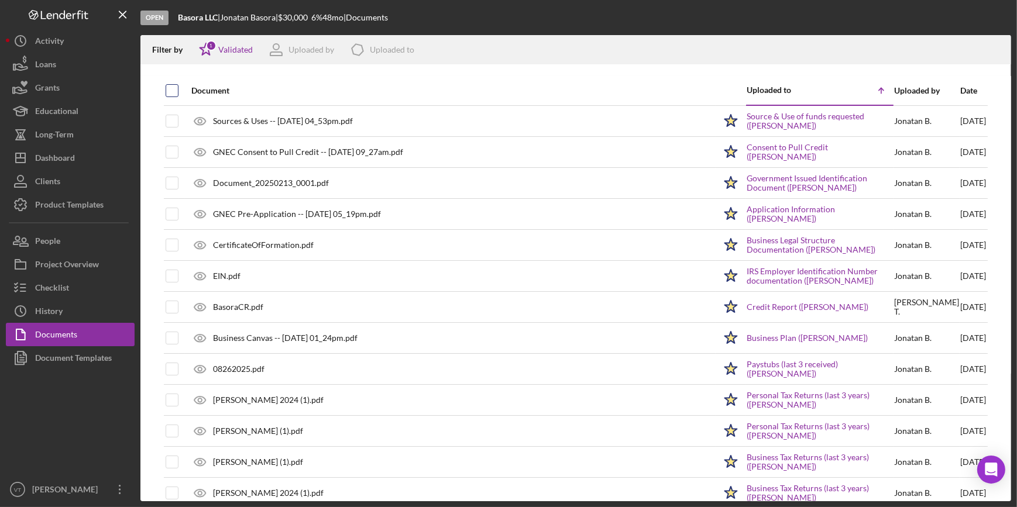
checkbox input "true"
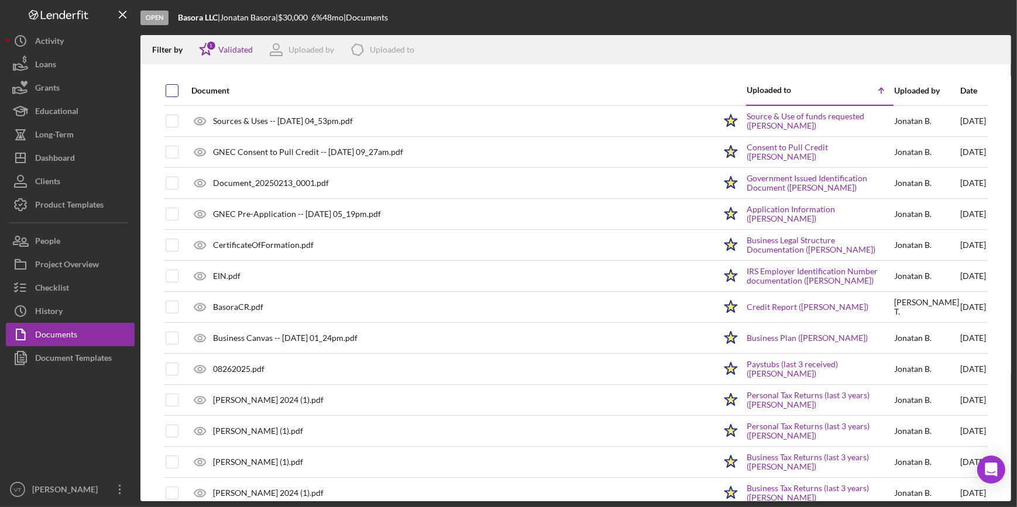
checkbox input "true"
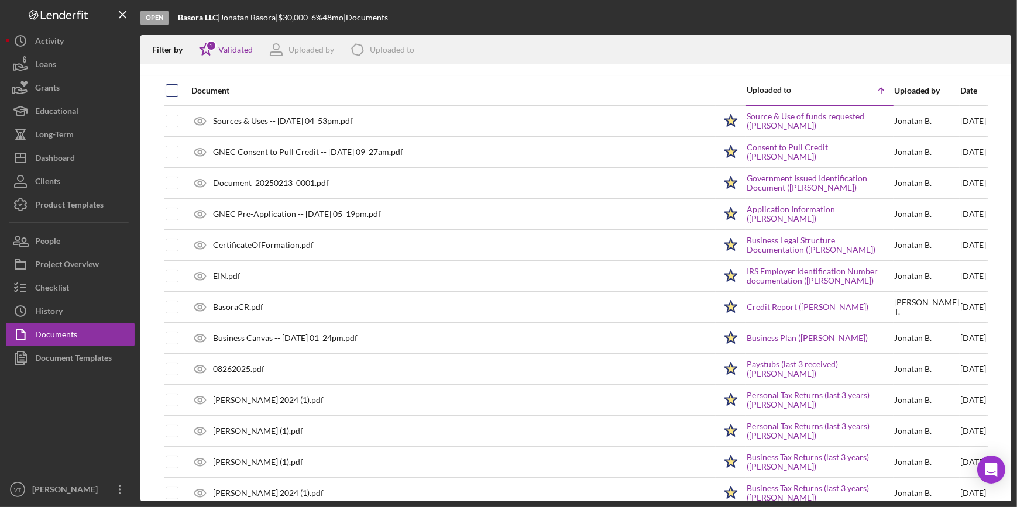
checkbox input "true"
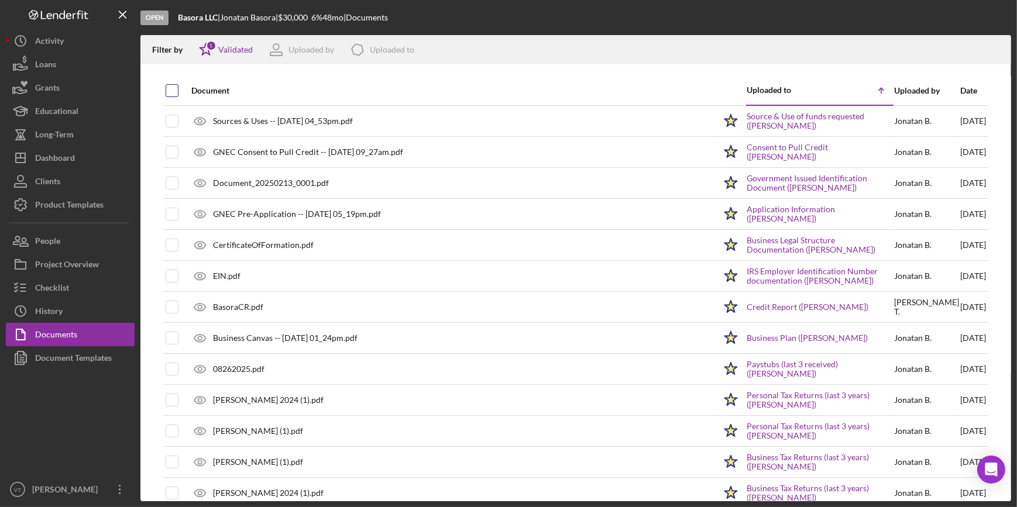
checkbox input "true"
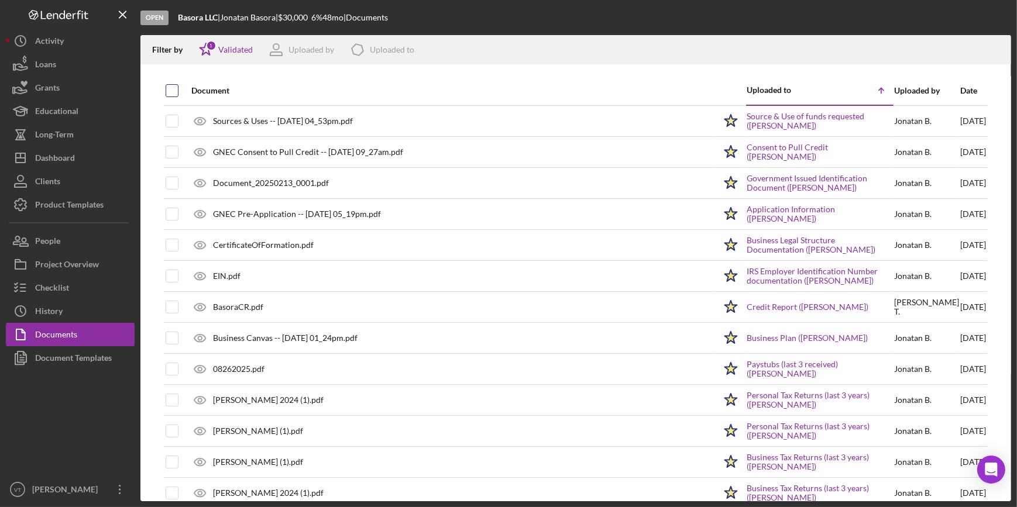
checkbox input "true"
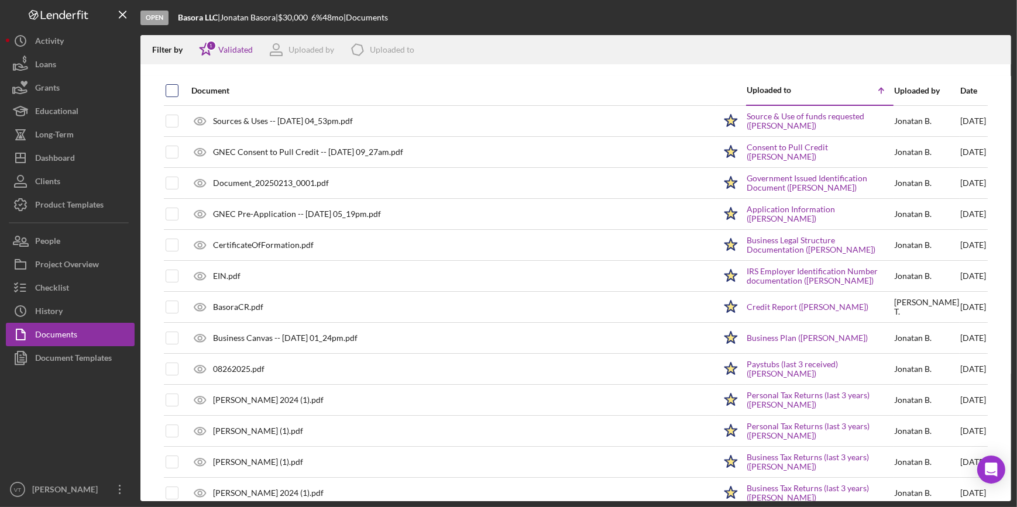
checkbox input "true"
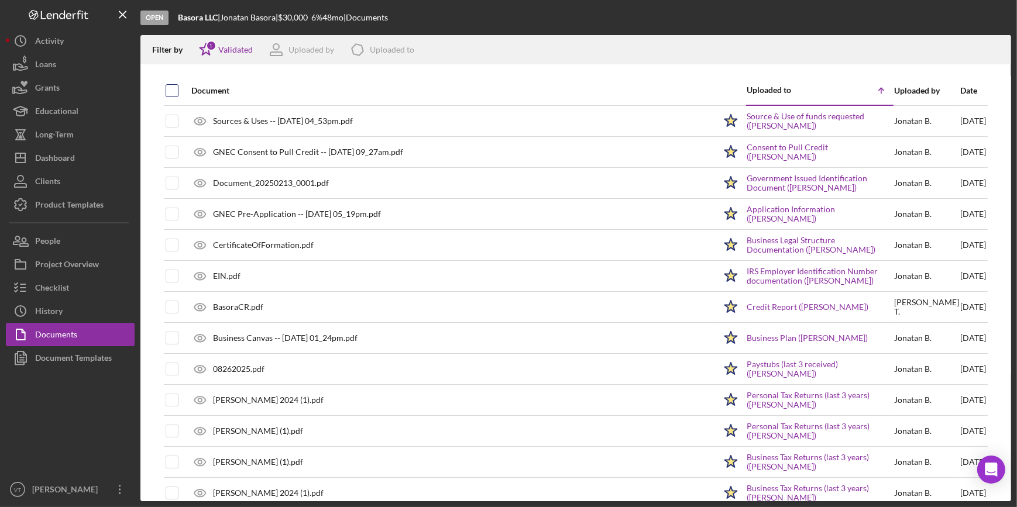
checkbox input "true"
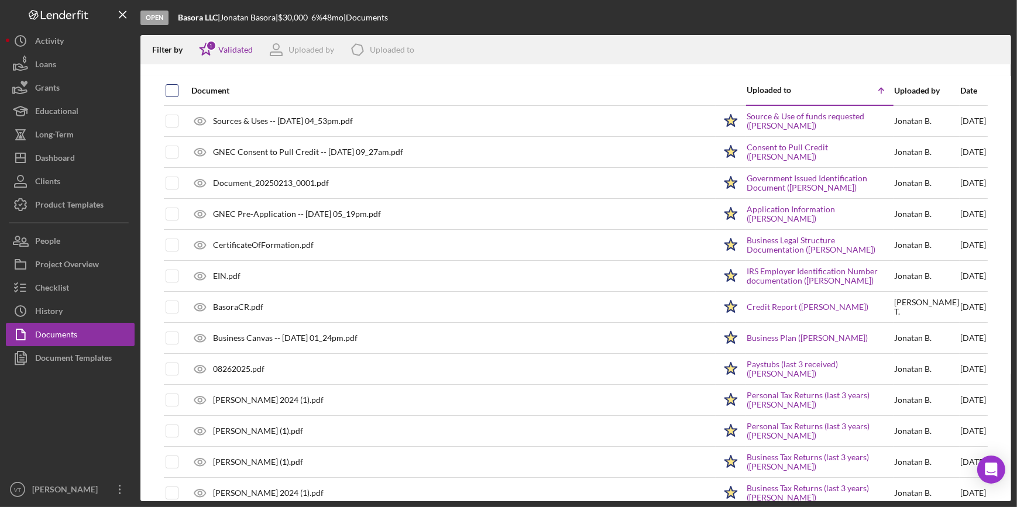
checkbox input "true"
click at [998, 43] on icon "Icon/Download" at bounding box center [997, 50] width 26 height 26
